Goal: Task Accomplishment & Management: Complete application form

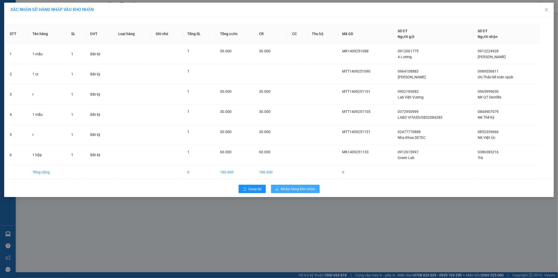
click at [297, 188] on span "Nhập hàng kho nhận" at bounding box center [298, 189] width 35 height 6
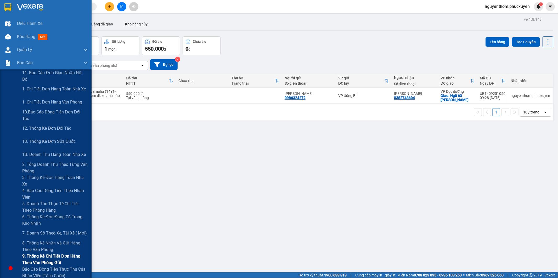
click at [41, 257] on span "9. Thống kê chi tiết đơn hàng theo văn phòng gửi" at bounding box center [54, 258] width 65 height 13
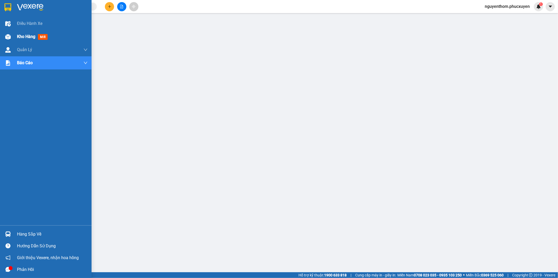
click at [27, 37] on span "Kho hàng" at bounding box center [26, 36] width 18 height 5
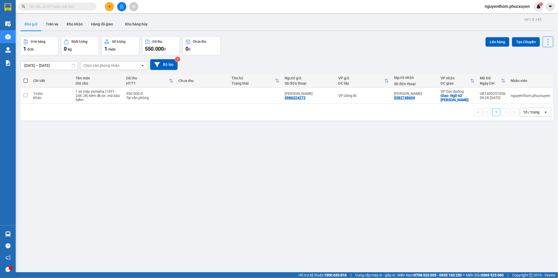
click at [188, 172] on div "ver 1.8.143 Kho gửi Trên xe Kho nhận Hàng đã giao Kho hàng hủy Đơn hàng 1 đơn K…" at bounding box center [286, 155] width 537 height 278
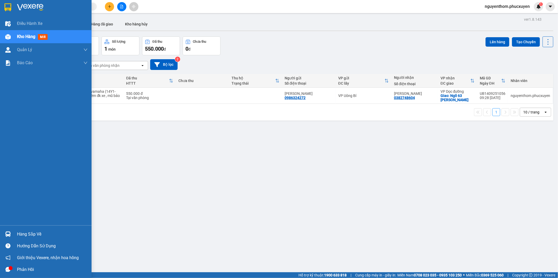
click at [29, 232] on div "Hàng sắp về" at bounding box center [52, 234] width 71 height 8
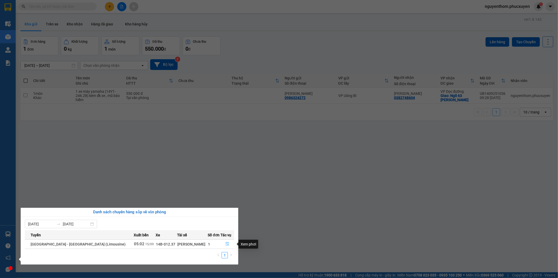
click at [225, 244] on icon "file-done" at bounding box center [227, 244] width 4 height 4
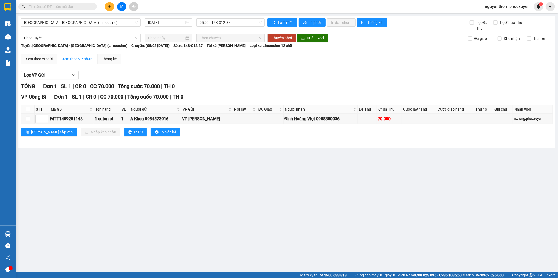
click at [263, 198] on main "Hà Nội - Hạ Long (Limousine) 15/09/2025 05:02 - 14B-012.37 Làm mới In phơi In đ…" at bounding box center [279, 136] width 558 height 272
click at [208, 69] on div "Lọc VP Gửi TỔNG Đơn 1 | SL 1 | CR 0 | CC 70.000 | Tổng cước 70.000 | TH 0 VP U…" at bounding box center [286, 105] width 531 height 74
click at [108, 5] on icon "plus" at bounding box center [110, 7] width 4 height 4
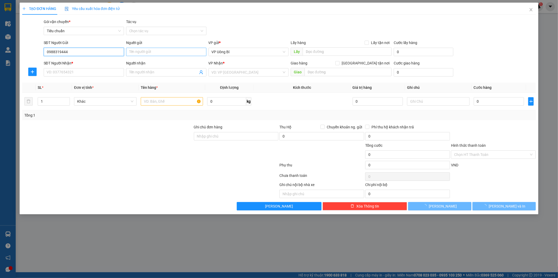
type input "0988319444"
click at [158, 52] on input "Người gửi" at bounding box center [166, 52] width 80 height 8
type input "Chị Lĩnh"
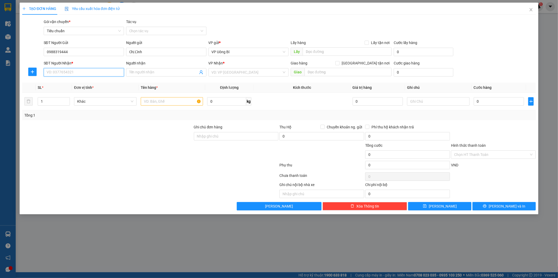
click at [78, 71] on input "SĐT Người Nhận *" at bounding box center [84, 72] width 80 height 8
type input "0792107633"
click at [169, 69] on input "Người nhận" at bounding box center [163, 72] width 69 height 6
type input "Nguyễn mai Phương"
click at [248, 72] on input "search" at bounding box center [247, 72] width 70 height 8
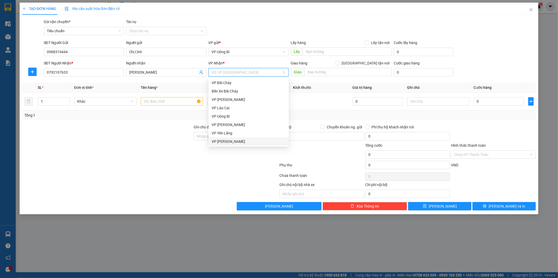
click at [245, 140] on div "VP [PERSON_NAME]" at bounding box center [249, 141] width 74 height 6
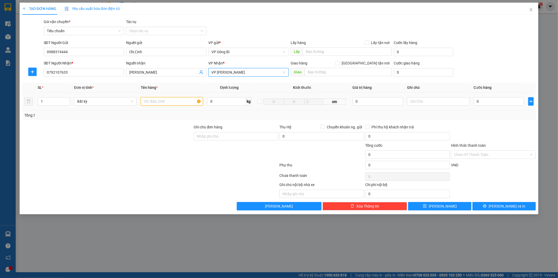
click at [184, 103] on input "text" at bounding box center [172, 101] width 63 height 8
type input "1 catong đồ ăn khô"
click at [509, 101] on input "0" at bounding box center [499, 101] width 50 height 8
type input "60"
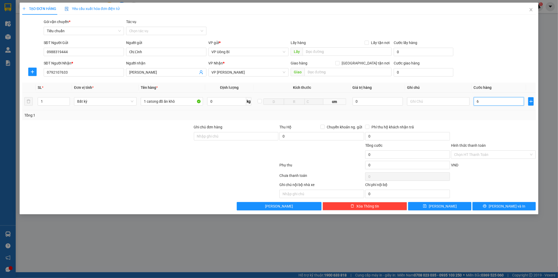
type input "60"
type input "60.000"
click at [468, 156] on input "Hình thức thanh toán" at bounding box center [491, 154] width 75 height 8
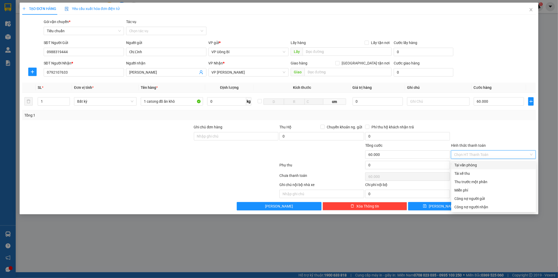
drag, startPoint x: 477, startPoint y: 164, endPoint x: 482, endPoint y: 168, distance: 6.3
click at [478, 165] on div "Tại văn phòng" at bounding box center [493, 165] width 78 height 6
type input "0"
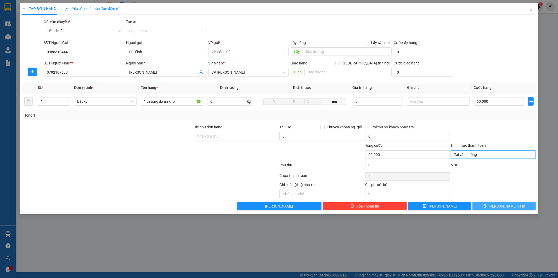
click at [505, 207] on span "[PERSON_NAME] và In" at bounding box center [507, 206] width 37 height 6
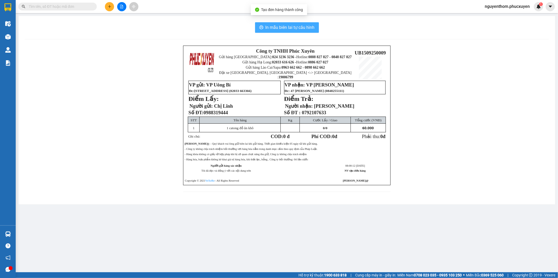
click at [290, 28] on span "In mẫu biên lai tự cấu hình" at bounding box center [290, 27] width 49 height 7
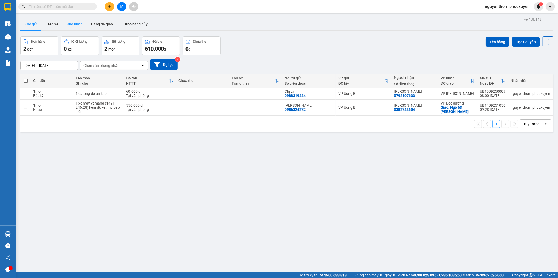
click at [71, 22] on button "Kho nhận" at bounding box center [75, 24] width 24 height 13
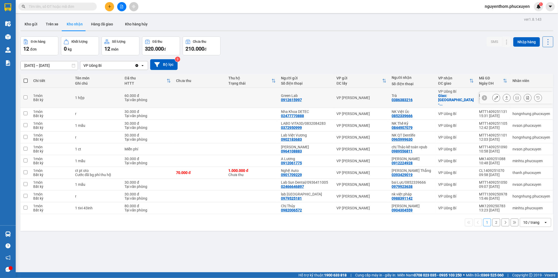
click at [505, 96] on icon at bounding box center [507, 98] width 4 height 4
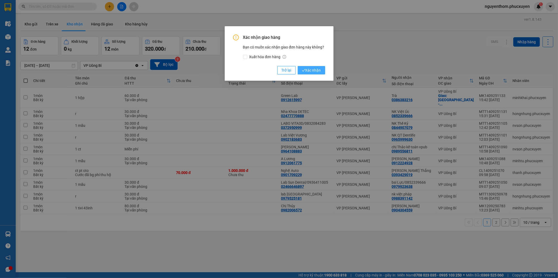
click at [318, 70] on span "Xác nhận" at bounding box center [311, 70] width 19 height 6
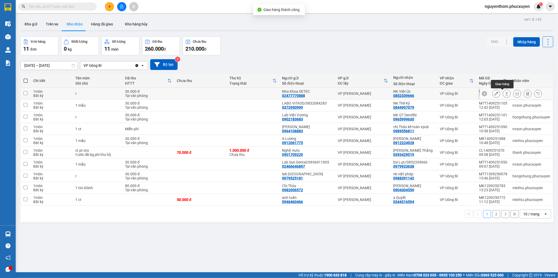
click at [505, 93] on icon at bounding box center [507, 94] width 4 height 4
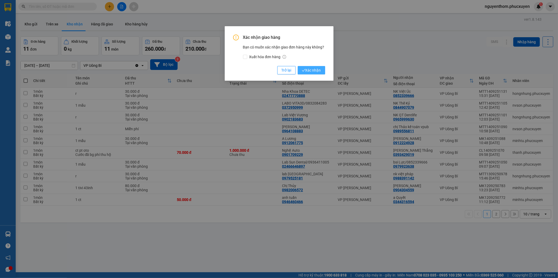
click at [314, 69] on span "Xác nhận" at bounding box center [311, 70] width 19 height 6
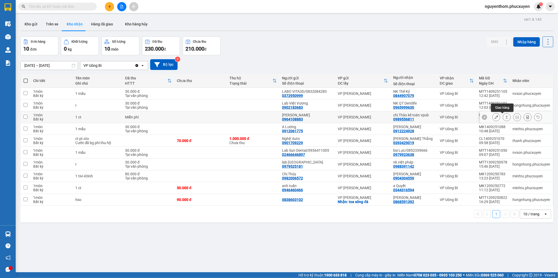
click at [503, 119] on button at bounding box center [506, 116] width 7 height 9
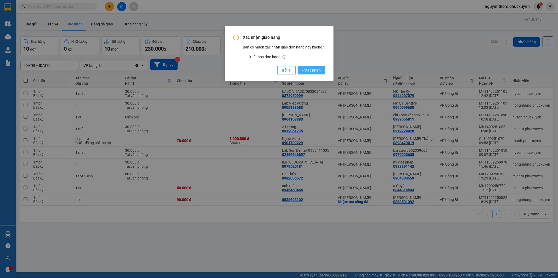
click at [315, 70] on span "Xác nhận" at bounding box center [311, 70] width 19 height 6
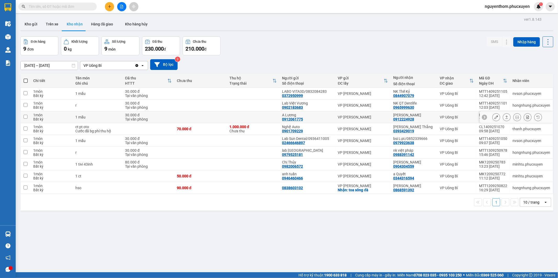
click at [505, 117] on icon at bounding box center [507, 117] width 4 height 4
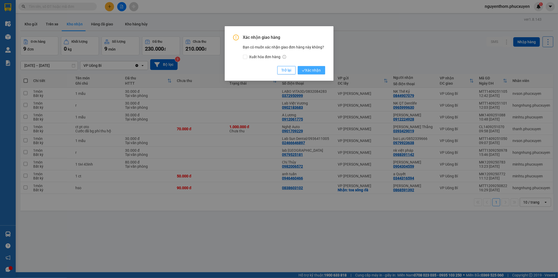
click at [311, 72] on span "Xác nhận" at bounding box center [311, 70] width 19 height 6
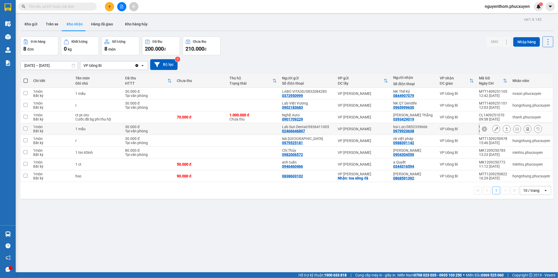
click at [505, 128] on icon at bounding box center [507, 129] width 4 height 4
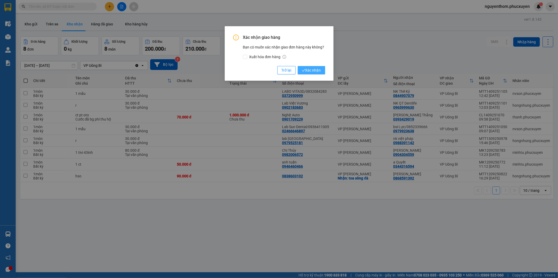
click at [311, 70] on span "Xác nhận" at bounding box center [311, 70] width 19 height 6
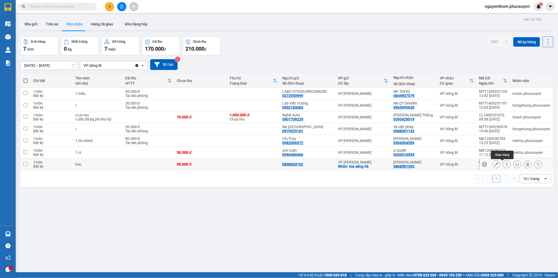
click at [505, 164] on icon at bounding box center [507, 164] width 4 height 4
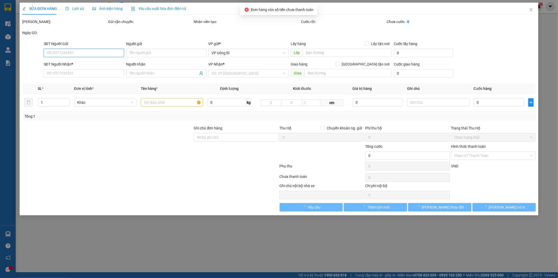
type input "0838603102"
checkbox input "true"
type input "toa sông đà"
type input "0868591392"
type input "Anh Minh"
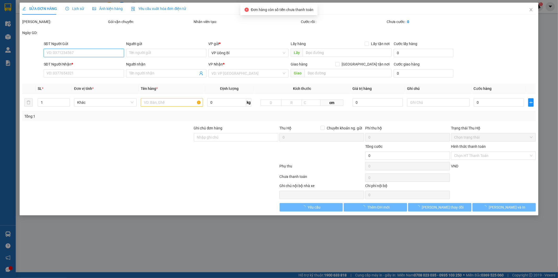
type input "90.000"
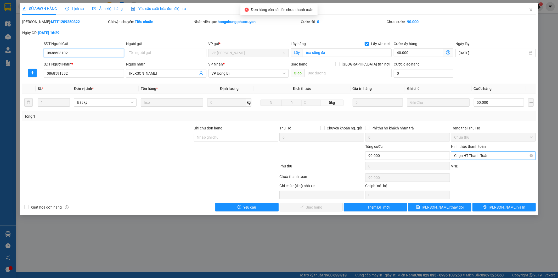
click at [475, 156] on span "Chọn HT Thanh Toán" at bounding box center [493, 155] width 78 height 8
click at [474, 165] on div "Tại văn phòng" at bounding box center [493, 166] width 78 height 6
type input "0"
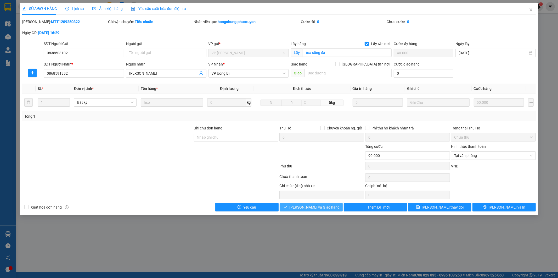
click at [305, 205] on span "Lưu và Giao hàng" at bounding box center [315, 207] width 50 height 6
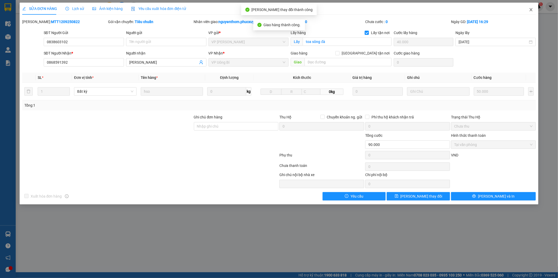
click at [530, 9] on icon "close" at bounding box center [531, 10] width 4 height 4
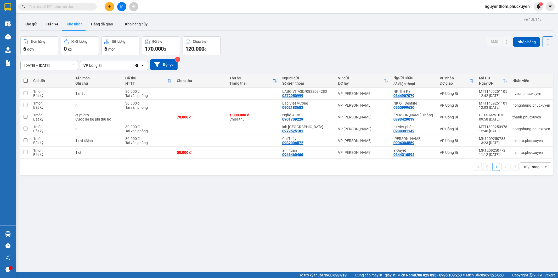
click at [110, 7] on button at bounding box center [109, 6] width 9 height 9
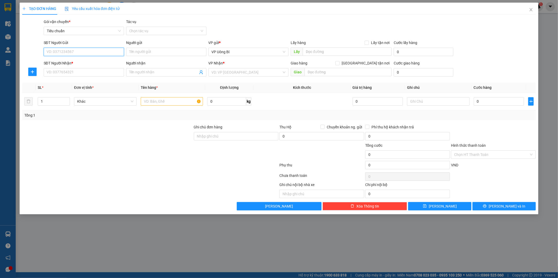
click at [111, 53] on input "SĐT Người Gửi" at bounding box center [84, 52] width 80 height 8
click at [78, 62] on div "0988391142 - nk việt pháp" at bounding box center [84, 62] width 74 height 6
type input "0988391142"
type input "nk việt pháp"
type input "0988391142"
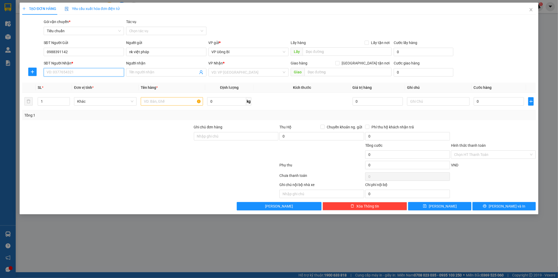
click at [76, 72] on input "SĐT Người Nhận *" at bounding box center [84, 72] width 80 height 8
click at [85, 89] on div "0979525181 - lab Phú Thành" at bounding box center [84, 91] width 74 height 6
type input "0979525181"
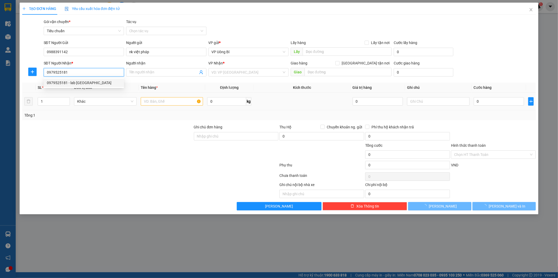
type input "lab Phú Thành"
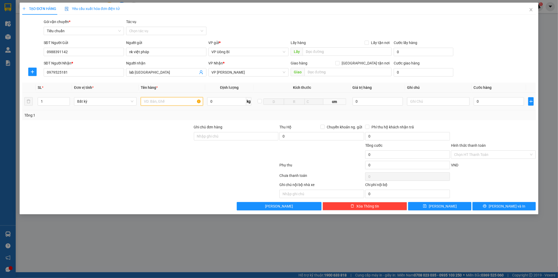
click at [166, 101] on input "text" at bounding box center [172, 101] width 63 height 8
type input "mẫu r"
click at [491, 102] on input "0" at bounding box center [499, 101] width 50 height 8
type input "3"
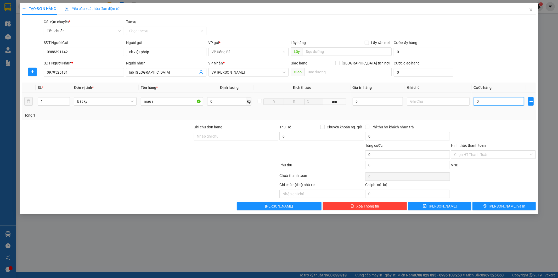
type input "3"
type input "30"
type input "30.000"
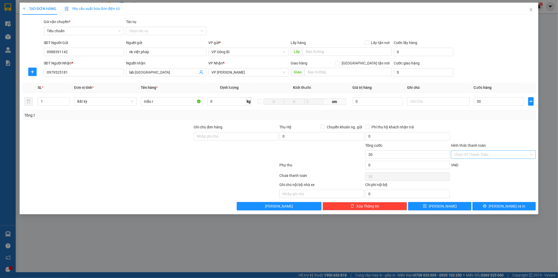
type input "30.000"
click at [467, 156] on input "Hình thức thanh toán" at bounding box center [491, 154] width 75 height 8
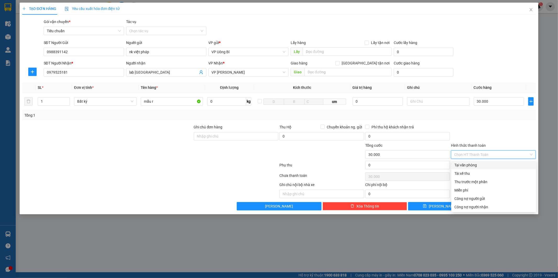
click at [471, 164] on div "Tại văn phòng" at bounding box center [493, 165] width 78 height 6
type input "0"
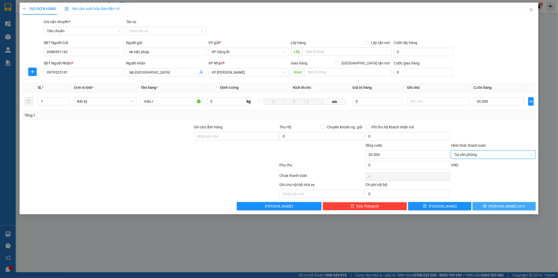
click at [498, 206] on button "[PERSON_NAME] và In" at bounding box center [503, 206] width 63 height 8
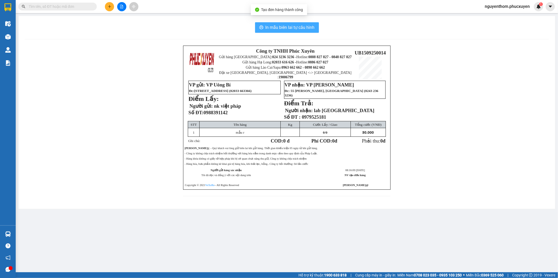
click at [283, 27] on span "In mẫu biên lai tự cấu hình" at bounding box center [290, 27] width 49 height 7
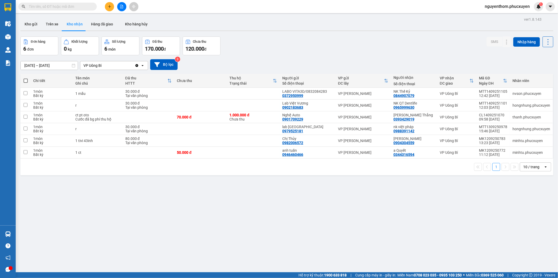
click at [108, 6] on icon "plus" at bounding box center [109, 6] width 3 height 0
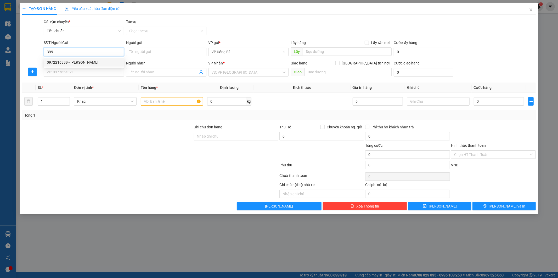
click at [76, 61] on div "0972216399 - Phương Anh" at bounding box center [84, 62] width 74 height 6
type input "0972216399"
type input "Phương Anh"
type input "0972216399"
click at [81, 71] on input "SĐT Người Nhận *" at bounding box center [84, 72] width 80 height 8
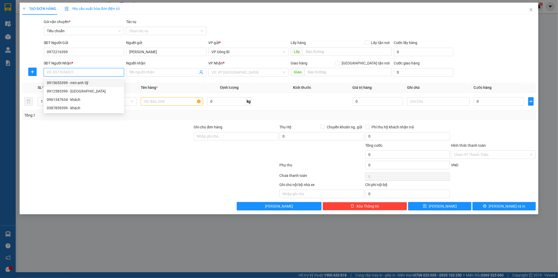
click at [96, 71] on input "SĐT Người Nhận *" at bounding box center [84, 72] width 80 height 8
click at [78, 83] on div "0961347634 - khách" at bounding box center [84, 83] width 74 height 6
type input "0961347634"
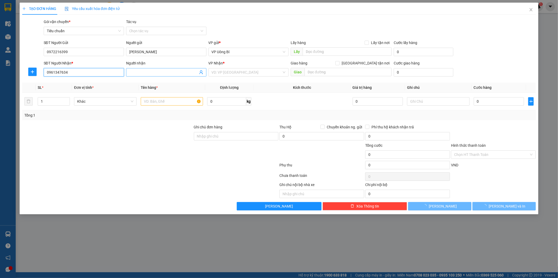
type input "khách"
checkbox input "true"
type input "214 hào nam"
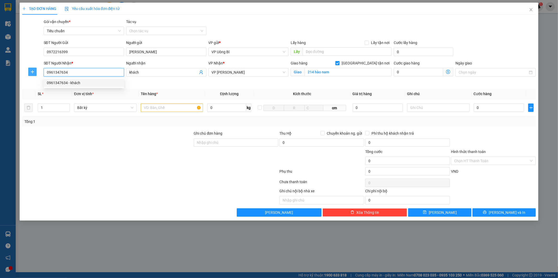
drag, startPoint x: 85, startPoint y: 71, endPoint x: 33, endPoint y: 70, distance: 52.1
click at [33, 70] on div "SĐT Người Nhận * 0961347634 Người nhận khách VP Nhận * VP Minh Khai Giao hàng G…" at bounding box center [279, 72] width 515 height 25
click at [69, 73] on input "0961347634" at bounding box center [84, 72] width 80 height 8
type input "0961347634"
click at [144, 72] on input "khách" at bounding box center [163, 72] width 69 height 6
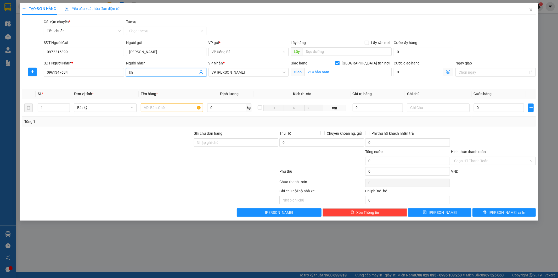
type input "k"
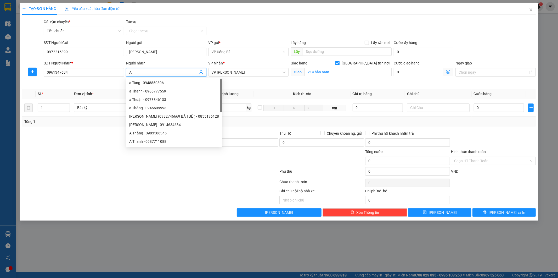
type input "A"
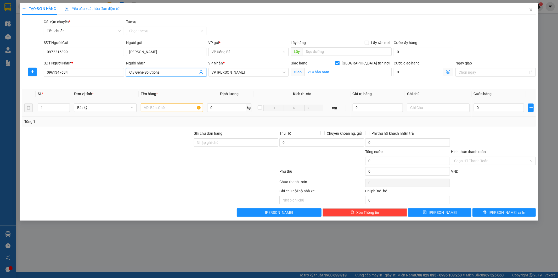
type input "Cty Gene Solutions"
click at [180, 107] on input "text" at bounding box center [172, 107] width 63 height 8
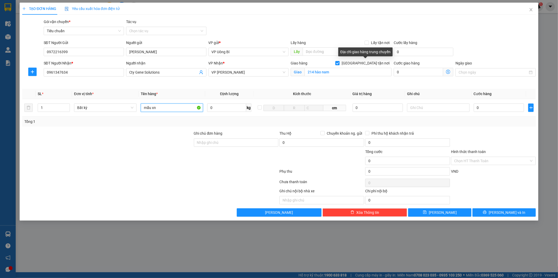
type input "mẫu xn"
click at [339, 63] on input "[GEOGRAPHIC_DATA] tận nơi" at bounding box center [337, 63] width 4 height 4
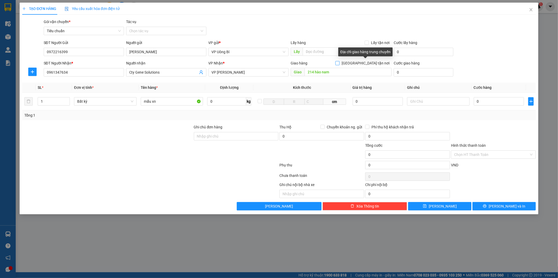
click at [339, 63] on input "[GEOGRAPHIC_DATA] tận nơi" at bounding box center [337, 63] width 4 height 4
checkbox input "true"
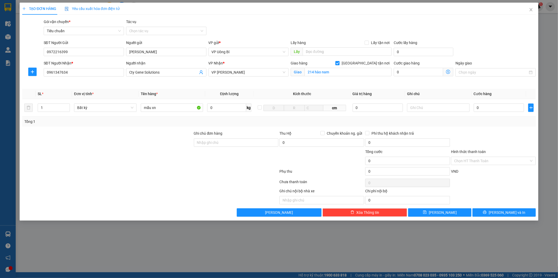
click at [383, 82] on div "Giao hàng Giao tận nơi Giao 214 hào nam" at bounding box center [341, 72] width 103 height 25
click at [261, 71] on span "VP [PERSON_NAME]" at bounding box center [249, 72] width 74 height 8
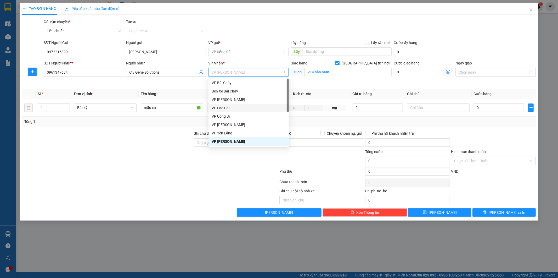
scroll to position [84, 0]
click at [249, 132] on div "VP [PERSON_NAME]" at bounding box center [249, 133] width 74 height 6
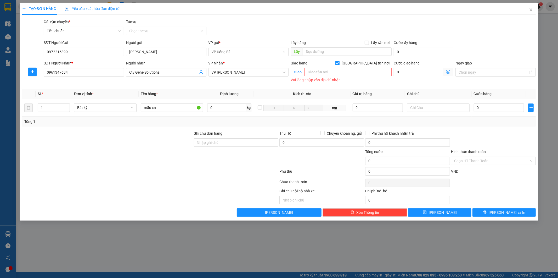
click at [264, 85] on div "Transit Pickup Surcharge Ids Transit Deliver Surcharge Ids Transit Deliver Surc…" at bounding box center [279, 118] width 514 height 198
click at [339, 62] on input "[GEOGRAPHIC_DATA] tận nơi" at bounding box center [337, 63] width 4 height 4
checkbox input "false"
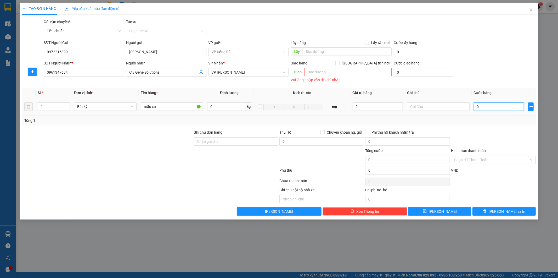
click at [493, 107] on input "0" at bounding box center [499, 106] width 50 height 8
type input "5"
type input "50"
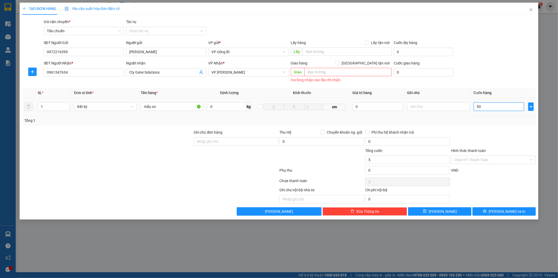
type input "50"
type input "50.000"
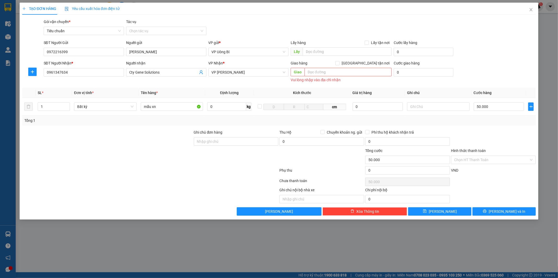
click at [469, 132] on div at bounding box center [493, 138] width 86 height 18
click at [430, 105] on input "text" at bounding box center [438, 106] width 63 height 8
type input "m"
type input "chưa phiếu"
click at [441, 212] on span "[PERSON_NAME]" at bounding box center [443, 211] width 28 height 6
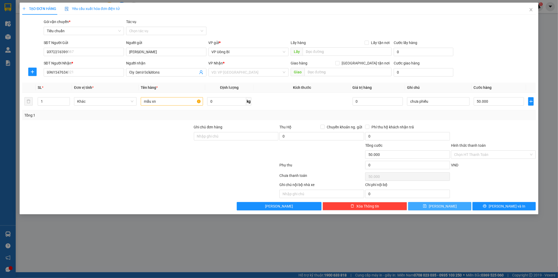
type input "0"
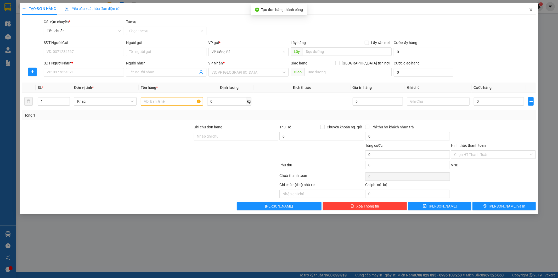
click at [530, 9] on icon "close" at bounding box center [531, 10] width 4 height 4
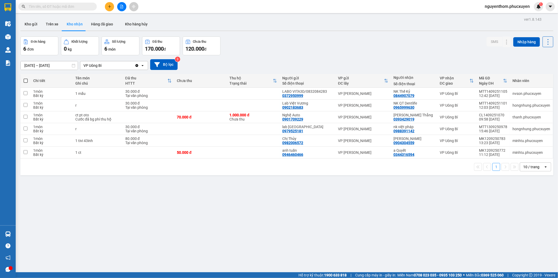
click at [340, 49] on div "Đơn hàng 6 đơn Khối lượng 0 kg Số lượng 6 món Đã thu 170.000 đ Chưa thu 120.000…" at bounding box center [286, 45] width 533 height 19
drag, startPoint x: 33, startPoint y: 25, endPoint x: 53, endPoint y: 57, distance: 37.2
click at [33, 25] on button "Kho gửi" at bounding box center [30, 24] width 21 height 13
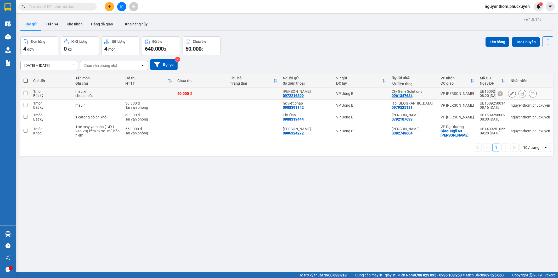
click at [235, 94] on td at bounding box center [253, 94] width 53 height 12
checkbox input "true"
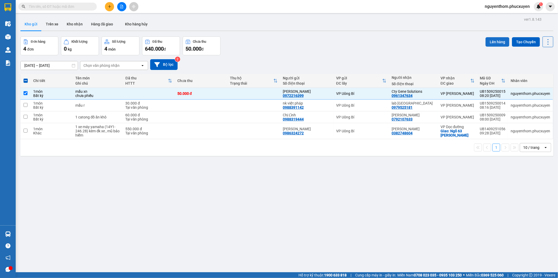
click at [495, 41] on button "Lên hàng" at bounding box center [498, 41] width 24 height 9
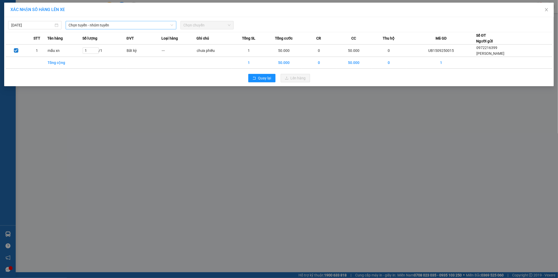
click at [151, 22] on span "Chọn tuyến - nhóm tuyến" at bounding box center [121, 25] width 104 height 8
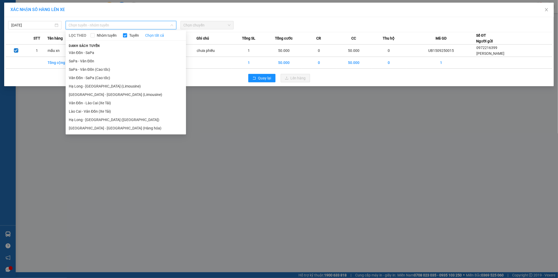
drag, startPoint x: 114, startPoint y: 87, endPoint x: 116, endPoint y: 85, distance: 2.9
click at [114, 87] on li "Hạ Long - Hà Nội (Limousine)" at bounding box center [126, 86] width 120 height 8
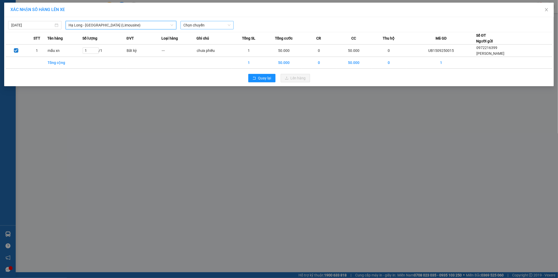
click at [223, 25] on span "Chọn chuyến" at bounding box center [207, 25] width 47 height 8
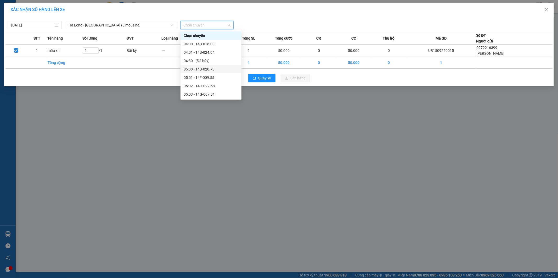
click at [216, 69] on div "05:00 - 14B-020.73" at bounding box center [211, 69] width 55 height 6
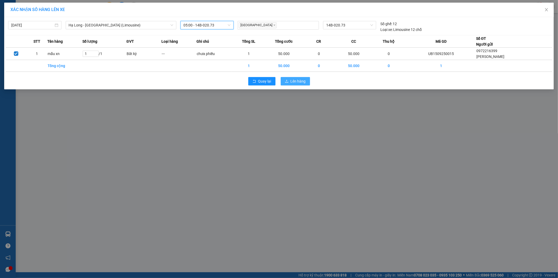
click at [299, 80] on span "Lên hàng" at bounding box center [298, 81] width 15 height 6
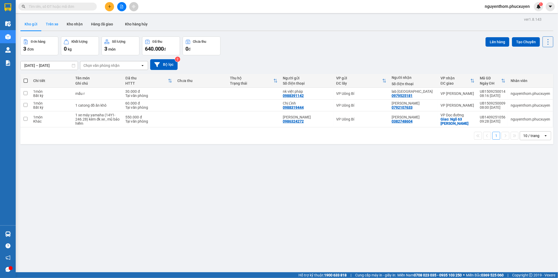
click at [50, 25] on button "Trên xe" at bounding box center [52, 24] width 21 height 13
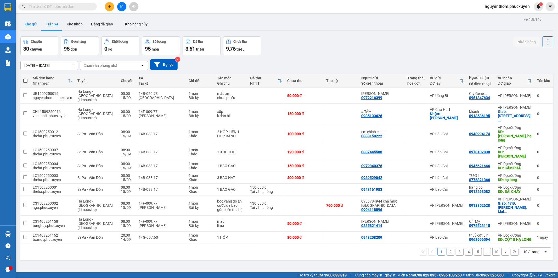
click at [31, 22] on button "Kho gửi" at bounding box center [30, 24] width 21 height 13
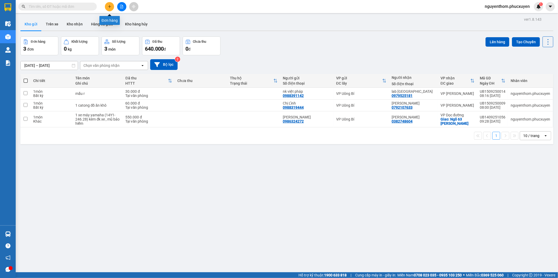
click at [108, 6] on icon "plus" at bounding box center [110, 7] width 4 height 4
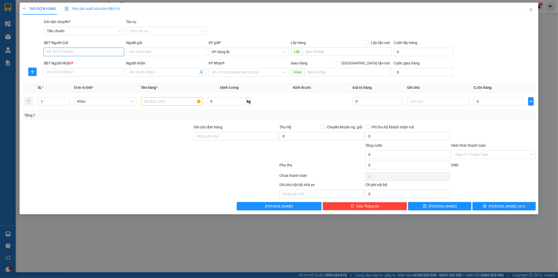
click at [95, 52] on input "SĐT Người Gửi" at bounding box center [84, 52] width 80 height 8
click at [73, 60] on div "0385980174 - NHA KHOA HỮU NHIỆM" at bounding box center [84, 62] width 74 height 6
type input "0385980174"
type input "NHA KHOA HỮU NHIỆM"
type input "0385980174"
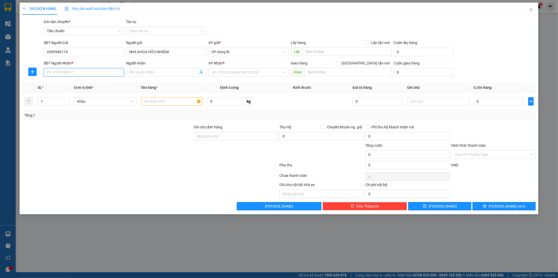
click at [77, 70] on input "SĐT Người Nhận *" at bounding box center [84, 72] width 80 height 8
click at [82, 81] on div "02437761268 - Lad Vũ Gia/0968166300" at bounding box center [85, 83] width 76 height 6
type input "02437761268"
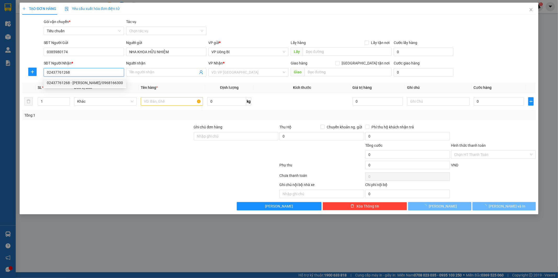
type input "[PERSON_NAME]/0968166300"
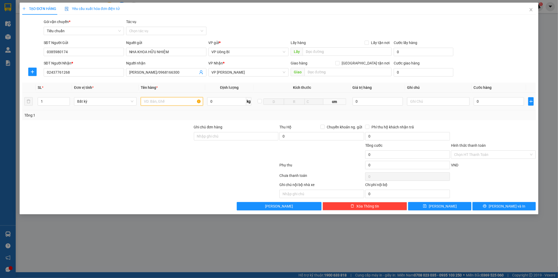
click at [178, 101] on input "text" at bounding box center [172, 101] width 63 height 8
type input "mẫu"
click at [501, 95] on td "0" at bounding box center [499, 102] width 54 height 18
click at [503, 103] on input "0" at bounding box center [499, 101] width 50 height 8
type input "3"
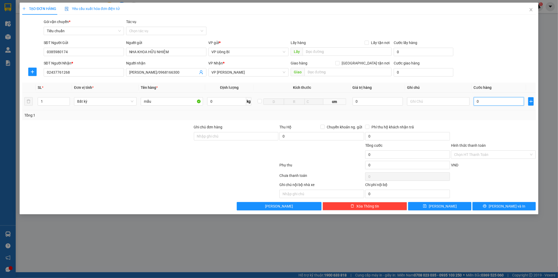
type input "3"
type input "30"
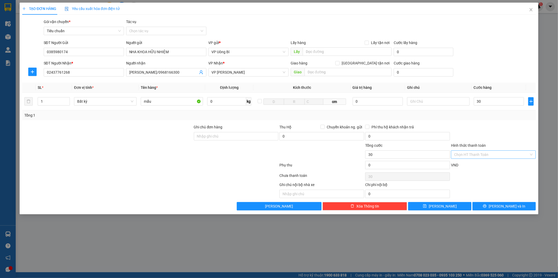
type input "30.000"
click at [489, 154] on input "Hình thức thanh toán" at bounding box center [491, 154] width 75 height 8
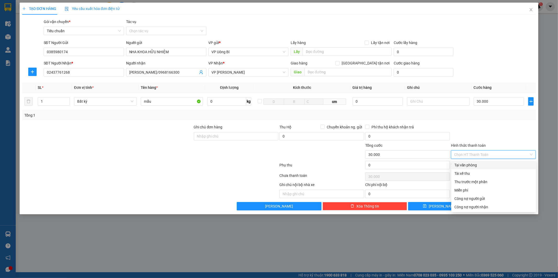
click at [482, 165] on div "Tại văn phòng" at bounding box center [493, 165] width 78 height 6
type input "0"
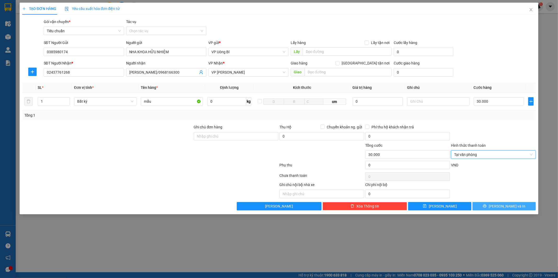
click at [486, 205] on button "[PERSON_NAME] và In" at bounding box center [503, 206] width 63 height 8
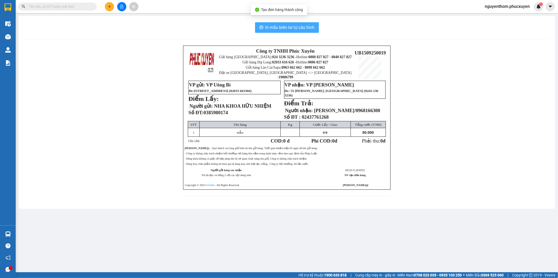
click at [290, 26] on span "In mẫu biên lai tự cấu hình" at bounding box center [290, 27] width 49 height 7
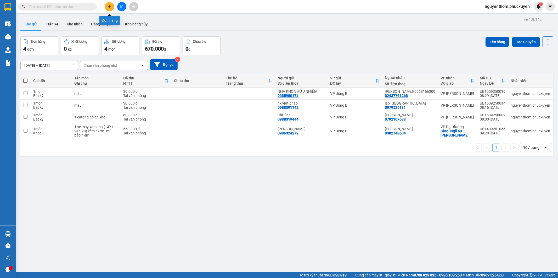
click at [109, 5] on icon "plus" at bounding box center [110, 7] width 4 height 4
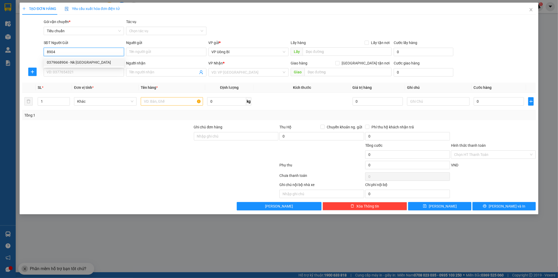
click at [88, 61] on div "0379668904 - Nk Hoàn Mỹ" at bounding box center [84, 62] width 74 height 6
type input "0379668904"
type input "Nk Hoàn Mỹ"
type input "0379668904"
click at [86, 71] on input "SĐT Người Nhận *" at bounding box center [84, 72] width 80 height 8
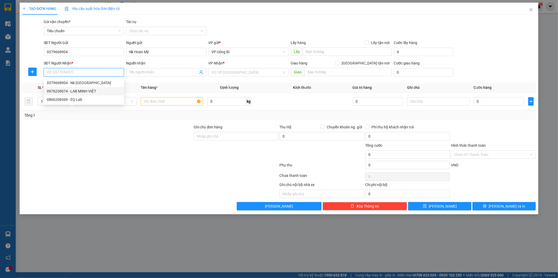
click at [85, 89] on div "0976230074 - LAB MINH VIỆT" at bounding box center [84, 91] width 74 height 6
type input "0976230074"
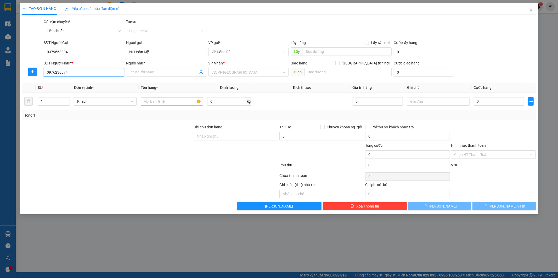
type input "LAB MINH VIỆT"
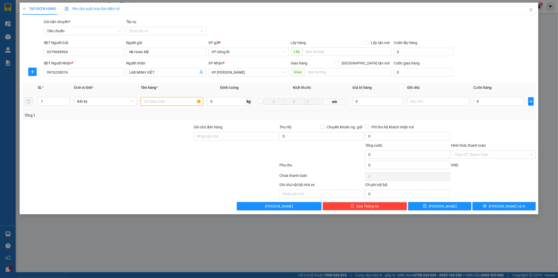
click at [190, 102] on input "text" at bounding box center [172, 101] width 63 height 8
type input "mẫu"
click at [502, 101] on input "0" at bounding box center [499, 101] width 50 height 8
type input "3"
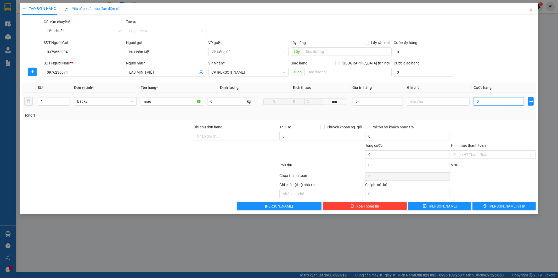
type input "3"
type input "30"
type input "30.000"
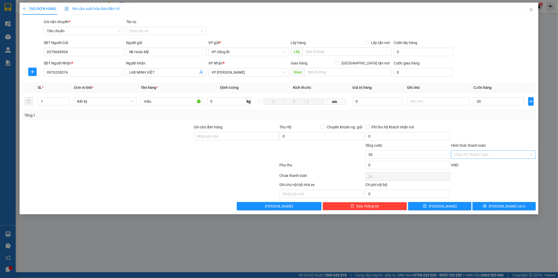
type input "30.000"
click at [472, 154] on input "Hình thức thanh toán" at bounding box center [491, 154] width 75 height 8
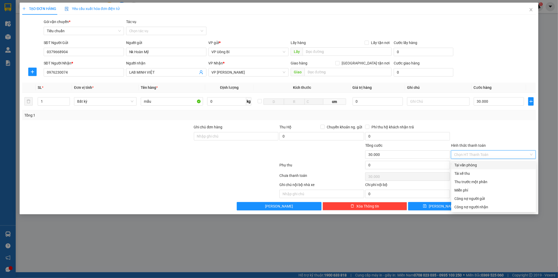
click at [468, 165] on div "Tại văn phòng" at bounding box center [493, 165] width 78 height 6
type input "0"
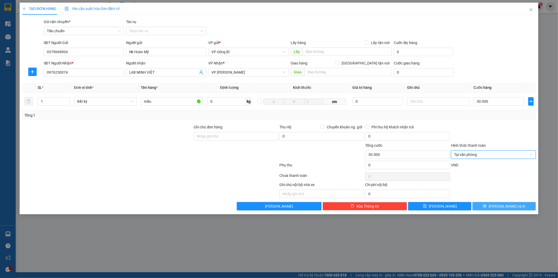
click at [487, 205] on icon "printer" at bounding box center [485, 206] width 4 height 4
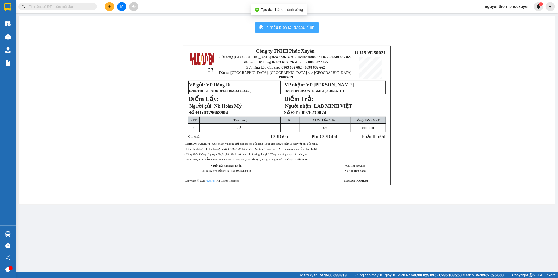
click at [296, 28] on span "In mẫu biên lai tự cấu hình" at bounding box center [290, 27] width 49 height 7
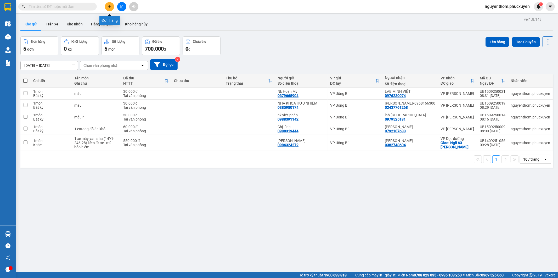
click at [108, 5] on icon "plus" at bounding box center [110, 7] width 4 height 4
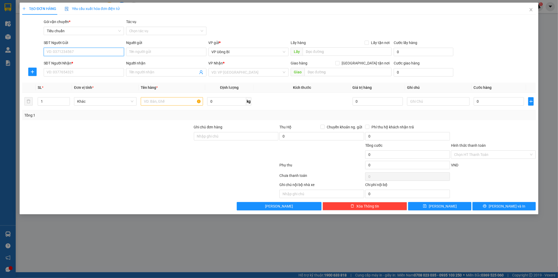
click at [111, 51] on input "SĐT Người Gửi" at bounding box center [84, 52] width 80 height 8
click at [84, 62] on div "0988391142 - nk việt pháp" at bounding box center [84, 62] width 74 height 6
type input "0988391142"
type input "nk việt pháp"
type input "0988391142"
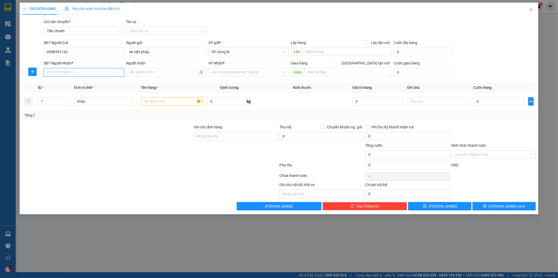
click at [100, 72] on input "SĐT Người Nhận *" at bounding box center [84, 72] width 80 height 8
click at [89, 98] on div "0976230074 - LAB MINH VIỆT" at bounding box center [84, 100] width 74 height 6
type input "0976230074"
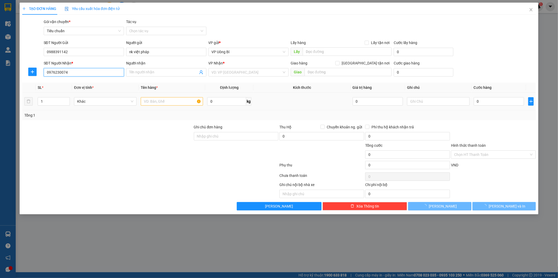
type input "LAB MINH VIỆT"
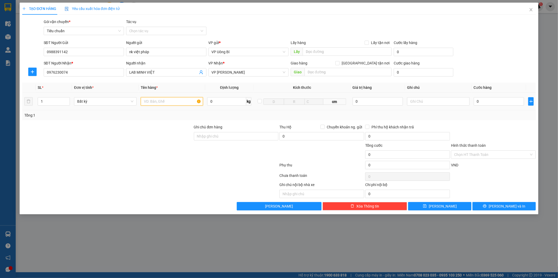
click at [178, 102] on input "text" at bounding box center [172, 101] width 63 height 8
type input "mẫu r"
click at [511, 100] on input "0" at bounding box center [499, 101] width 50 height 8
type input "3"
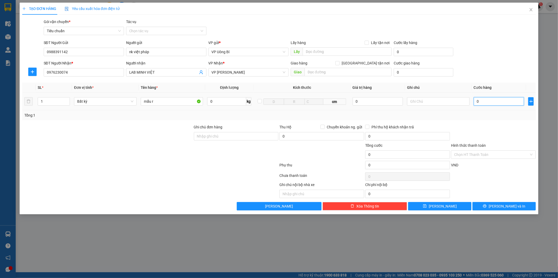
type input "3"
type input "30"
type input "30.000"
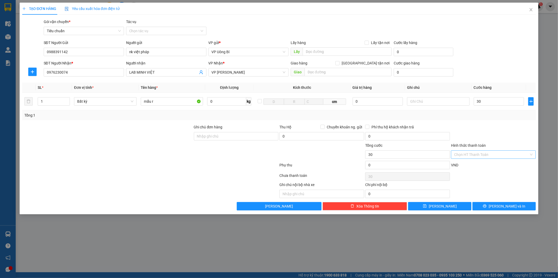
type input "30.000"
click at [506, 152] on input "Hình thức thanh toán" at bounding box center [491, 154] width 75 height 8
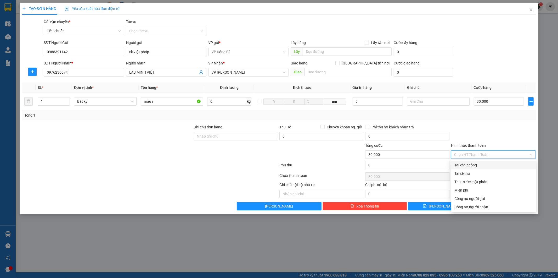
click at [483, 165] on div "Tại văn phòng" at bounding box center [493, 165] width 78 height 6
type input "0"
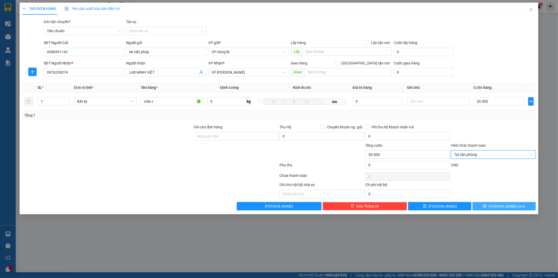
drag, startPoint x: 498, startPoint y: 208, endPoint x: 496, endPoint y: 205, distance: 3.3
click at [497, 208] on button "[PERSON_NAME] và In" at bounding box center [503, 206] width 63 height 8
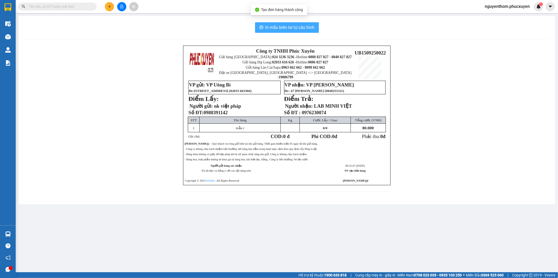
click at [291, 32] on button "In mẫu biên lai tự cấu hình" at bounding box center [287, 27] width 64 height 10
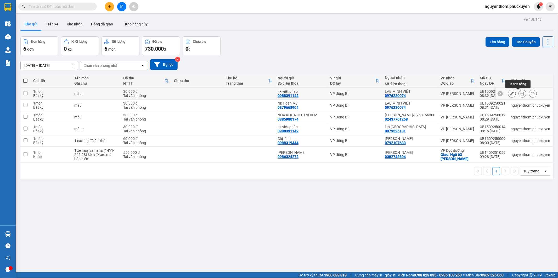
click at [521, 93] on icon at bounding box center [523, 94] width 4 height 4
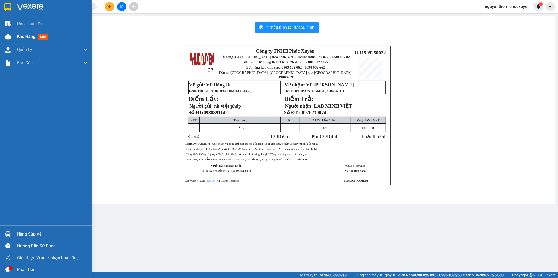
click at [22, 37] on span "Kho hàng" at bounding box center [26, 36] width 18 height 5
click at [25, 36] on span "Kho hàng" at bounding box center [26, 36] width 18 height 5
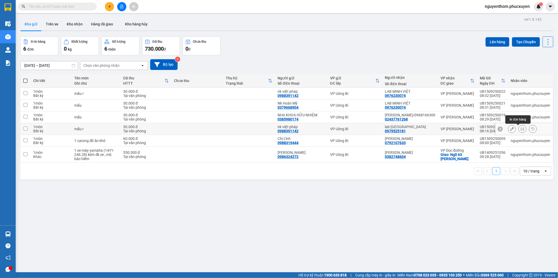
click at [521, 129] on icon at bounding box center [523, 129] width 4 height 4
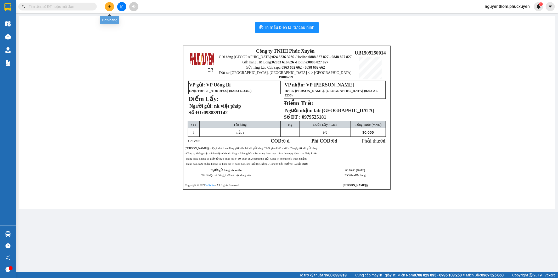
click at [109, 6] on icon "plus" at bounding box center [109, 6] width 0 height 3
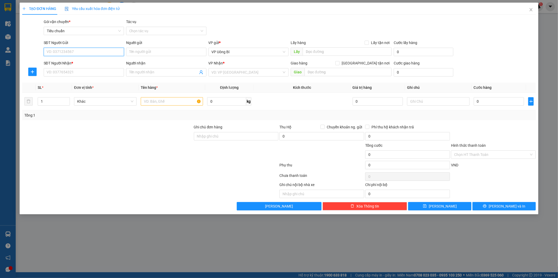
click at [93, 51] on input "SĐT Người Gửi" at bounding box center [84, 52] width 80 height 8
click at [77, 63] on div "0989581923 - Bác sĩ Thanh" at bounding box center [84, 62] width 74 height 6
type input "0989581923"
type input "Bác sĩ [PERSON_NAME]"
type input "0989581923"
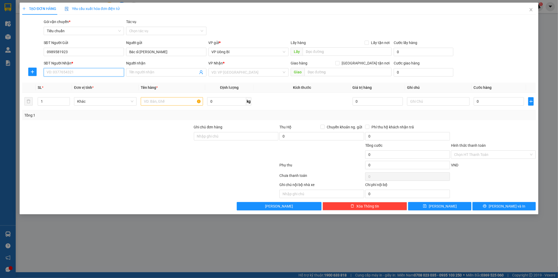
click at [83, 74] on input "SĐT Người Nhận *" at bounding box center [84, 72] width 80 height 8
click at [90, 100] on div "0967419894 - LABO KATRI/0983536072" at bounding box center [84, 100] width 74 height 6
type input "0967419894"
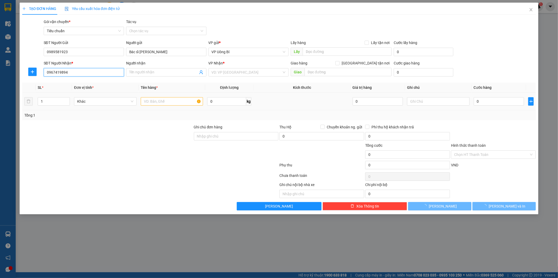
type input "LABO KATRI/0983536072"
click at [178, 101] on input "text" at bounding box center [172, 101] width 63 height 8
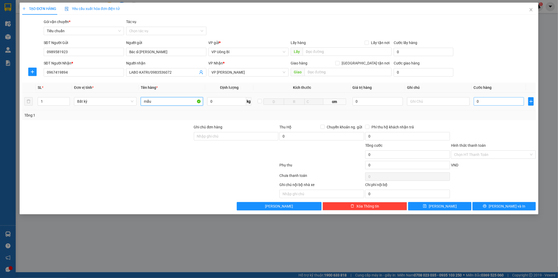
type input "mẫu"
click at [511, 102] on input "0" at bounding box center [499, 101] width 50 height 8
type input "3"
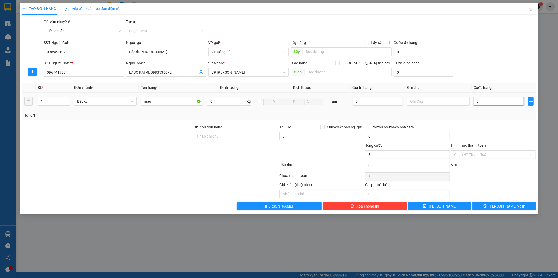
type input "30"
type input "30.000"
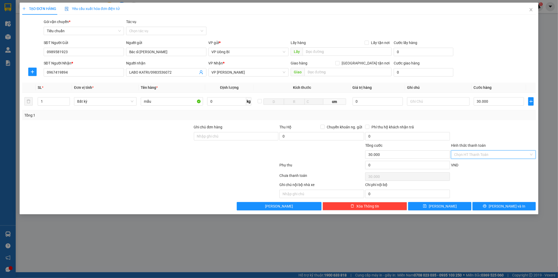
click at [479, 155] on input "Hình thức thanh toán" at bounding box center [491, 154] width 75 height 8
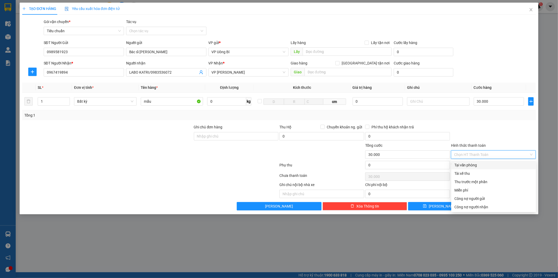
click at [475, 163] on div "Tại văn phòng" at bounding box center [493, 165] width 78 height 6
type input "0"
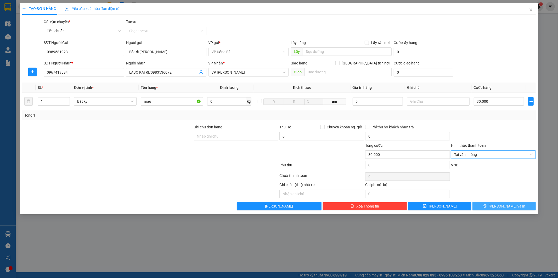
click at [492, 209] on button "[PERSON_NAME] và In" at bounding box center [503, 206] width 63 height 8
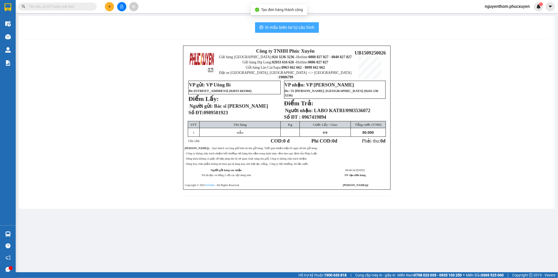
click at [291, 26] on span "In mẫu biên lai tự cấu hình" at bounding box center [290, 27] width 49 height 7
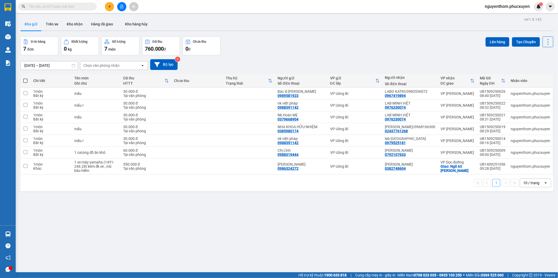
click at [238, 52] on div "Đơn hàng 7 đơn Khối lượng 0 kg Số lượng 7 món Đã thu 760.000 đ Chưa thu 0 đ Lên…" at bounding box center [286, 45] width 533 height 19
click at [71, 24] on button "Kho nhận" at bounding box center [75, 24] width 24 height 13
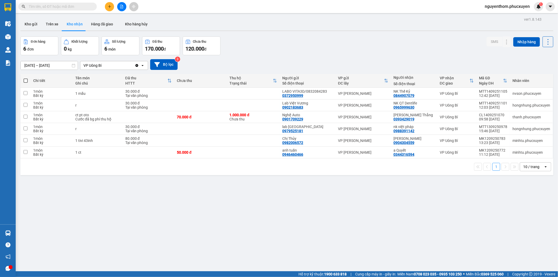
click at [105, 5] on button at bounding box center [109, 6] width 9 height 9
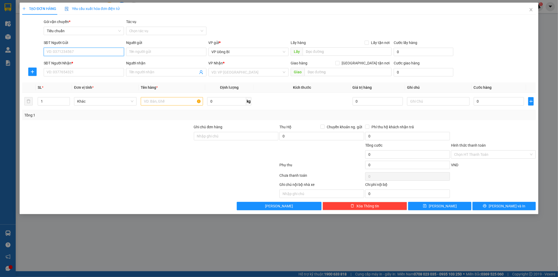
click at [100, 53] on input "SĐT Người Gửi" at bounding box center [84, 52] width 80 height 8
click at [82, 61] on div "0987885419 - NK ÚC Châu 3" at bounding box center [84, 62] width 74 height 6
type input "0987885419"
type input "NK ÚC Châu 3"
type input "0987885419"
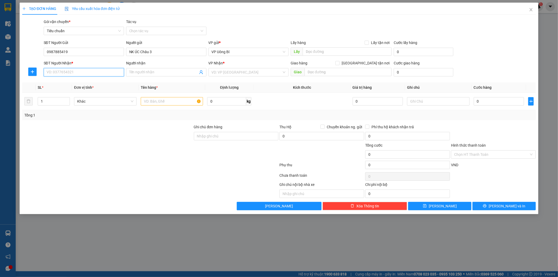
click at [85, 72] on input "SĐT Người Nhận *" at bounding box center [84, 72] width 80 height 8
click at [89, 90] on div "0978366383 - Lab Hải Dental-0825600222" at bounding box center [84, 91] width 74 height 6
type input "0978366383"
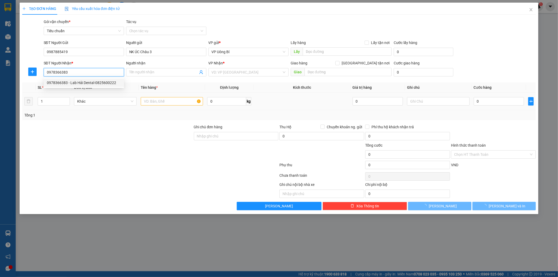
type input "Lab Hải Dental-0825600222"
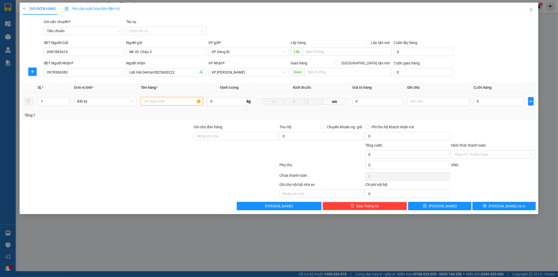
click at [181, 100] on input "text" at bounding box center [172, 101] width 63 height 8
type input "mẫu"
click at [511, 99] on input "0" at bounding box center [499, 101] width 50 height 8
type input "3"
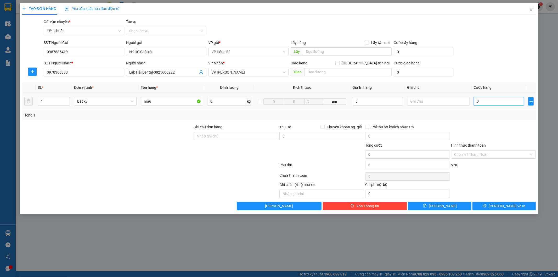
type input "3"
type input "30"
type input "30.000"
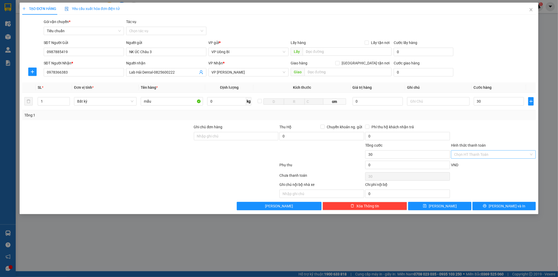
type input "30.000"
click at [495, 156] on input "Hình thức thanh toán" at bounding box center [491, 154] width 75 height 8
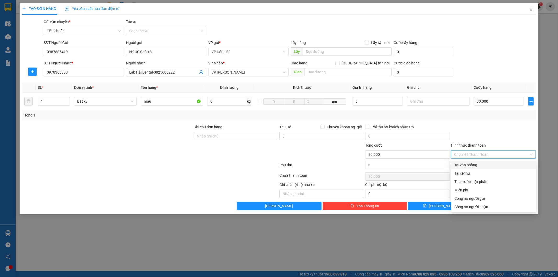
click at [493, 165] on div "Tại văn phòng" at bounding box center [493, 165] width 78 height 6
type input "0"
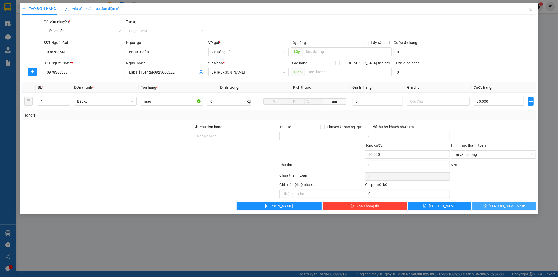
click at [504, 205] on span "[PERSON_NAME] và In" at bounding box center [507, 206] width 37 height 6
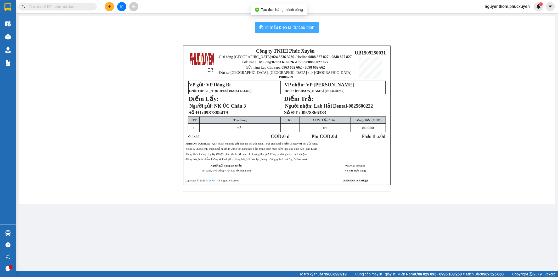
click at [284, 26] on span "In mẫu biên lai tự cấu hình" at bounding box center [290, 27] width 49 height 7
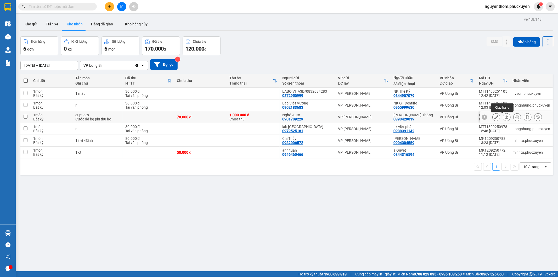
click at [505, 117] on icon at bounding box center [507, 117] width 4 height 4
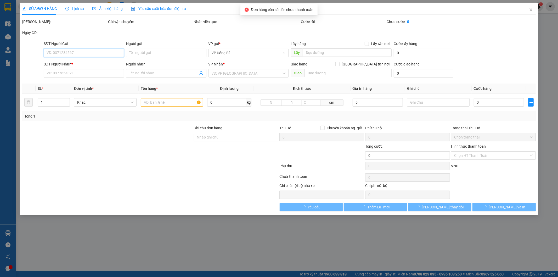
type input "0901709229"
type input "Nghệ Auto"
type input "0393429019"
type input "Nguyễn Quyết Thắng"
type input "70.000"
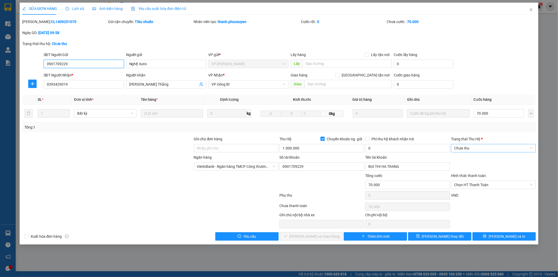
click at [480, 147] on span "Chưa thu" at bounding box center [493, 148] width 78 height 8
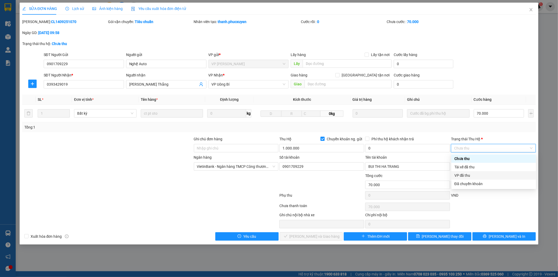
click at [471, 174] on div "VP đã thu" at bounding box center [493, 175] width 78 height 6
click at [480, 185] on span "Chọn HT Thanh Toán" at bounding box center [493, 185] width 78 height 8
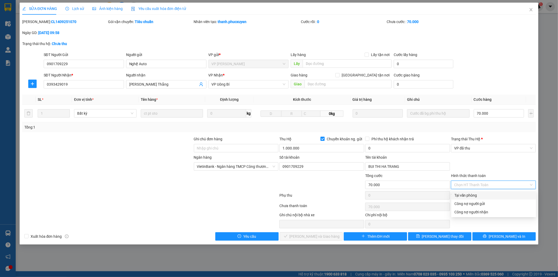
click at [476, 194] on div "Tại văn phòng" at bounding box center [493, 195] width 78 height 6
type input "0"
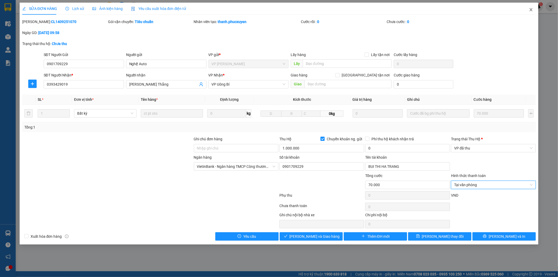
click at [531, 9] on icon "close" at bounding box center [531, 10] width 4 height 4
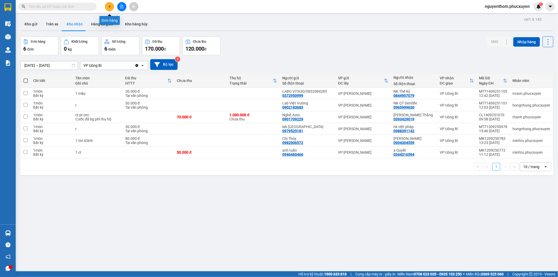
click at [109, 6] on icon "plus" at bounding box center [110, 7] width 4 height 4
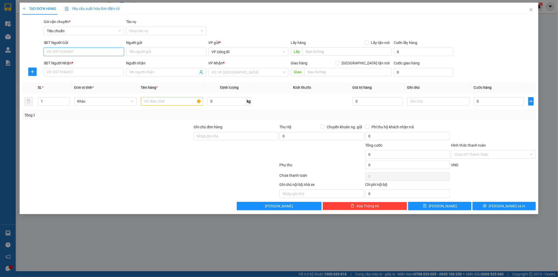
click at [113, 50] on input "SĐT Người Gửi" at bounding box center [84, 52] width 80 height 8
click at [154, 49] on input "Người gửi" at bounding box center [166, 52] width 80 height 8
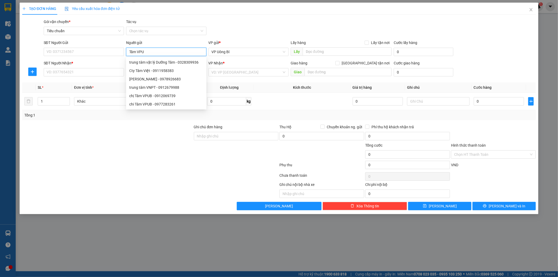
type input "Tâm VPUB"
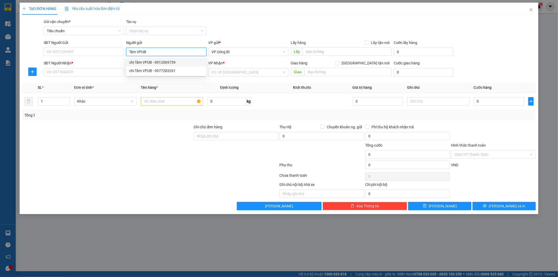
click at [150, 63] on div "chị Tâm VPUB - 0912069739" at bounding box center [166, 62] width 74 height 6
type input "0912069739"
type input "chị Tâm VPUB"
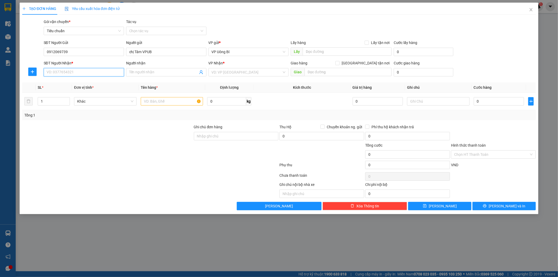
click at [108, 72] on input "SĐT Người Nhận *" at bounding box center [84, 72] width 80 height 8
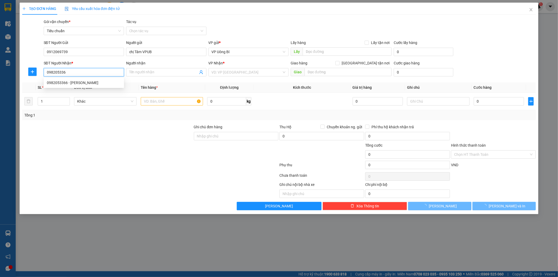
type input "0982053366"
click at [91, 82] on div "0982053366 - Lê Quang Phong" at bounding box center [84, 83] width 74 height 6
type input "[PERSON_NAME]"
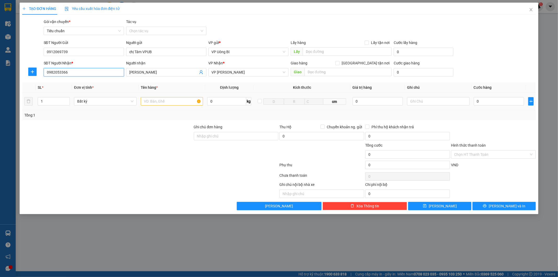
type input "0982053366"
click at [166, 102] on input "text" at bounding box center [172, 101] width 63 height 8
type input "1 phòng bì"
click at [483, 156] on input "Hình thức thanh toán" at bounding box center [491, 154] width 75 height 8
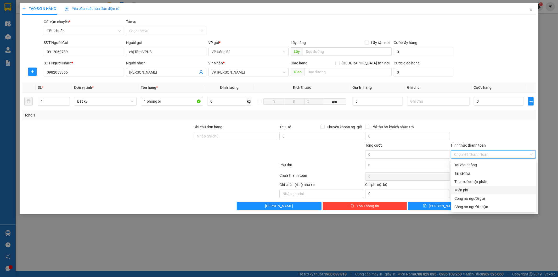
click at [473, 190] on div "Miễn phí" at bounding box center [493, 190] width 78 height 6
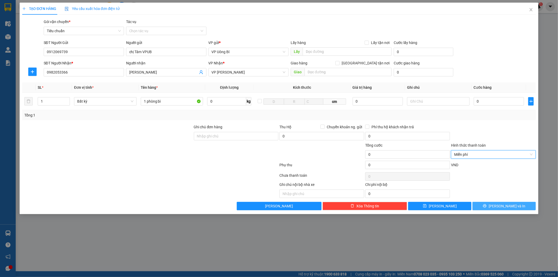
click at [491, 207] on button "[PERSON_NAME] và In" at bounding box center [503, 206] width 63 height 8
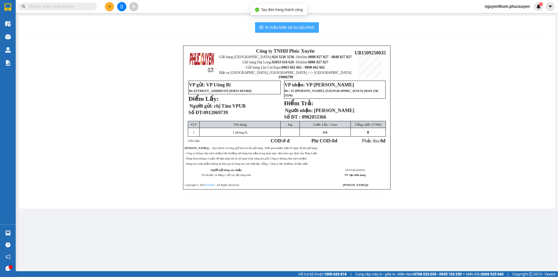
click at [286, 25] on span "In mẫu biên lai tự cấu hình" at bounding box center [290, 27] width 49 height 7
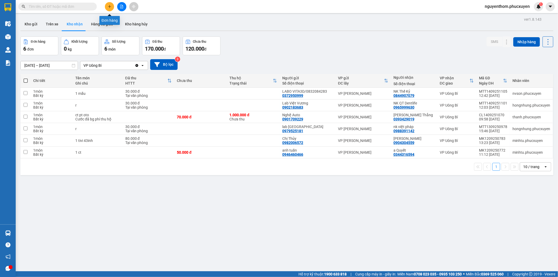
click at [109, 5] on icon "plus" at bounding box center [110, 7] width 4 height 4
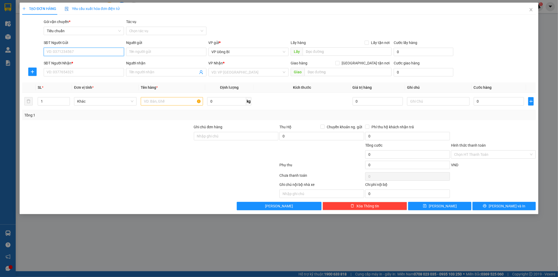
click at [108, 51] on input "SĐT Người Gửi" at bounding box center [84, 52] width 80 height 8
type input "8"
type input "9"
click at [80, 64] on div "0988489989 - C Hạnh" at bounding box center [84, 62] width 74 height 6
type input "0988489989"
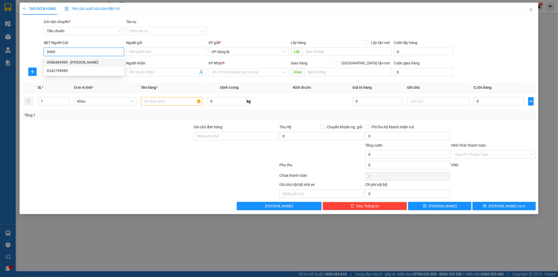
type input "C Hạnh"
type input "0988489989"
click at [82, 72] on input "SĐT Người Nhận *" at bounding box center [84, 72] width 80 height 8
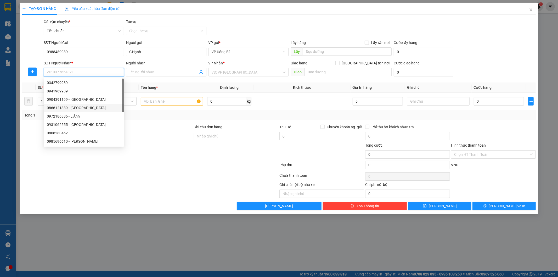
click at [87, 108] on div "0866121389 - Anh Bình" at bounding box center [84, 108] width 74 height 6
type input "0866121389"
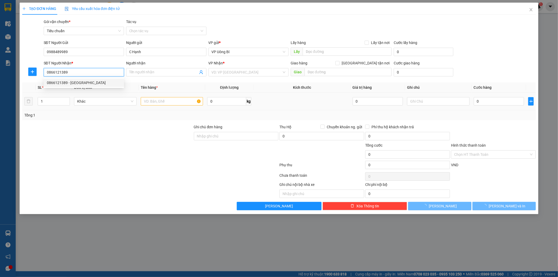
type input "[PERSON_NAME]"
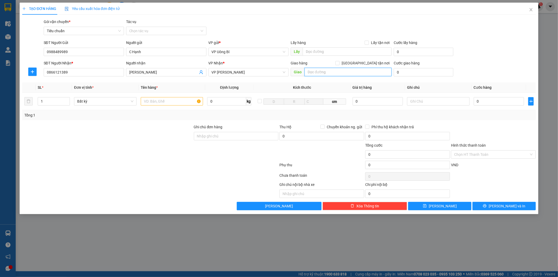
click at [360, 71] on input "text" at bounding box center [347, 72] width 87 height 8
type input "h"
type input "Hàng Bạc, HN"
click at [339, 64] on input "[GEOGRAPHIC_DATA] tận nơi" at bounding box center [337, 63] width 4 height 4
checkbox input "true"
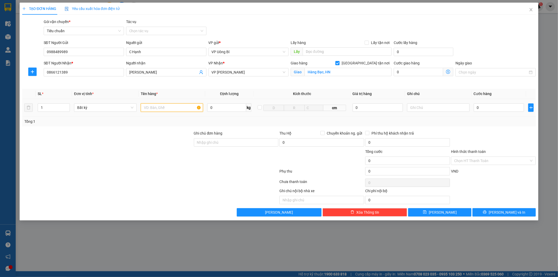
click at [184, 109] on input "text" at bounding box center [172, 107] width 63 height 8
type input "1 gói nhỏ"
click at [503, 107] on input "0" at bounding box center [499, 107] width 50 height 8
type input "5"
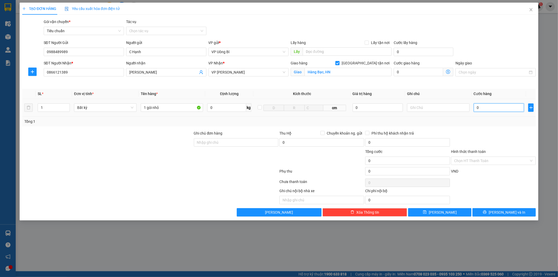
type input "5"
type input "520"
type input "52"
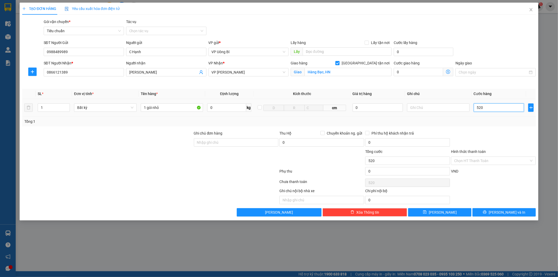
type input "52"
type input "5"
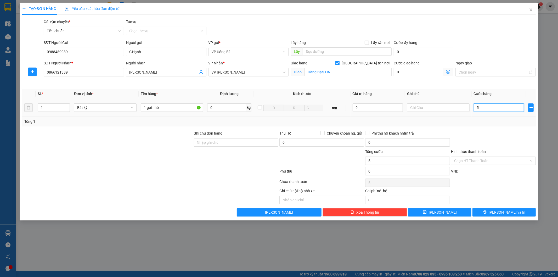
type input "50"
type input "50.000"
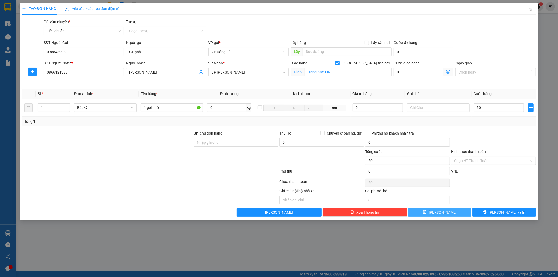
type input "50.000"
click at [450, 213] on button "[PERSON_NAME]" at bounding box center [439, 212] width 63 height 8
checkbox input "false"
type input "0"
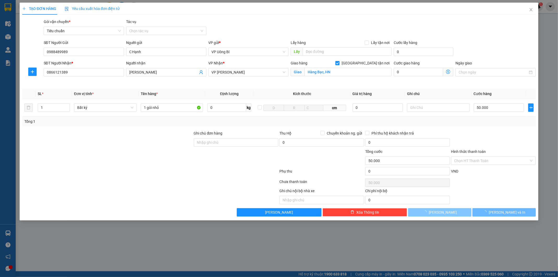
type input "0"
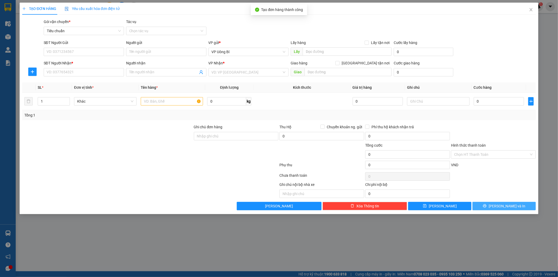
click at [487, 207] on icon "printer" at bounding box center [485, 206] width 4 height 4
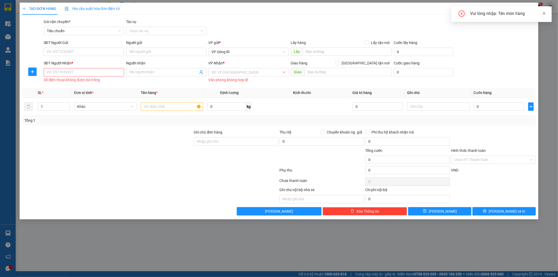
click at [543, 13] on icon "close" at bounding box center [544, 14] width 4 height 4
click at [530, 8] on icon "close" at bounding box center [531, 10] width 4 height 4
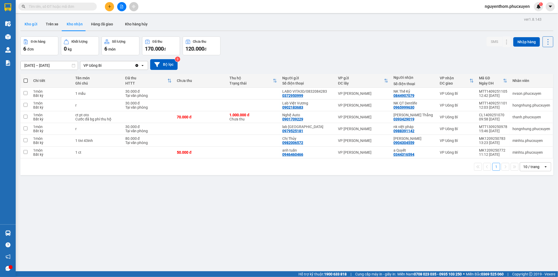
click at [30, 23] on button "Kho gửi" at bounding box center [30, 24] width 21 height 13
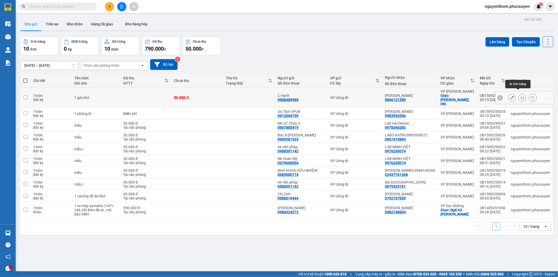
click at [521, 96] on icon at bounding box center [523, 98] width 4 height 4
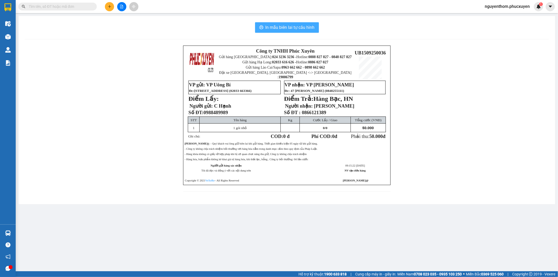
click at [281, 27] on span "In mẫu biên lai tự cấu hình" at bounding box center [290, 27] width 49 height 7
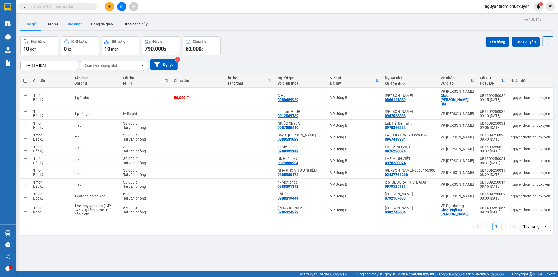
click at [75, 22] on button "Kho nhận" at bounding box center [75, 24] width 24 height 13
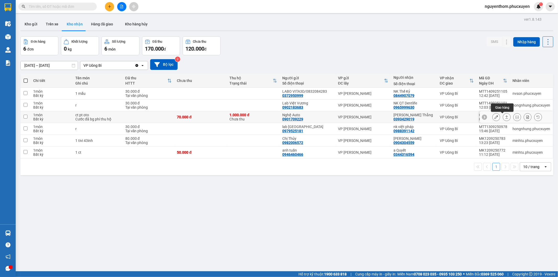
click at [505, 116] on icon at bounding box center [507, 117] width 4 height 4
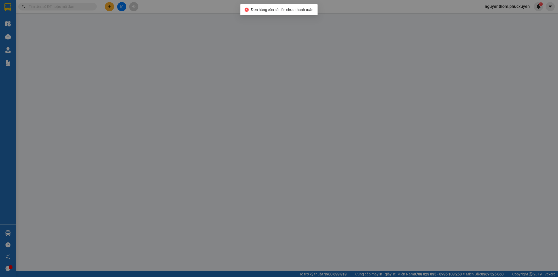
type input "0901709229"
type input "Nghệ Auto"
type input "0393429019"
type input "Nguyễn Quyết Thắng"
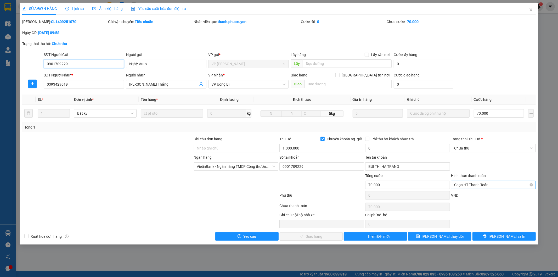
click at [466, 184] on span "Chọn HT Thanh Toán" at bounding box center [493, 185] width 78 height 8
click at [465, 194] on div "Tại văn phòng" at bounding box center [493, 195] width 78 height 6
click at [322, 235] on span "Lưu và Giao hàng" at bounding box center [315, 236] width 50 height 6
click at [481, 148] on span "Chưa thu" at bounding box center [493, 148] width 78 height 8
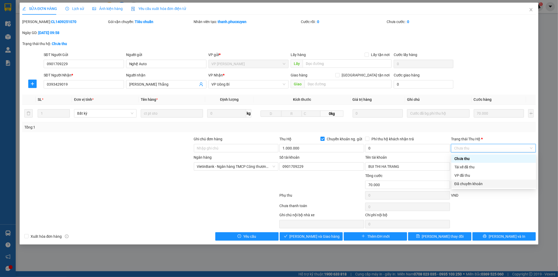
click at [480, 184] on div "Đã chuyển khoản" at bounding box center [493, 184] width 78 height 6
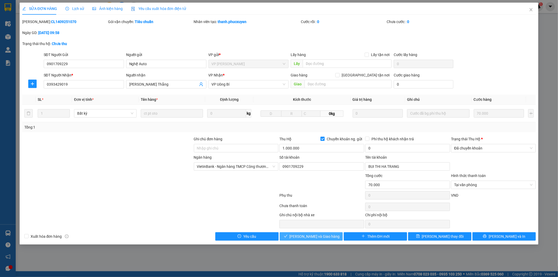
click at [315, 237] on span "Lưu và Giao hàng" at bounding box center [315, 236] width 50 height 6
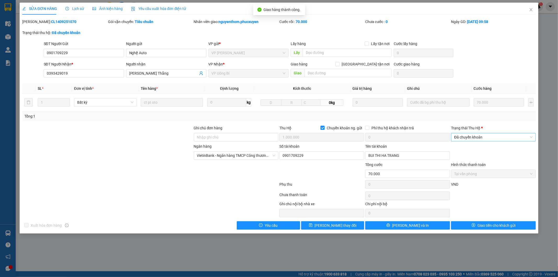
click at [481, 137] on span "Đã chuyển khoản" at bounding box center [493, 137] width 78 height 8
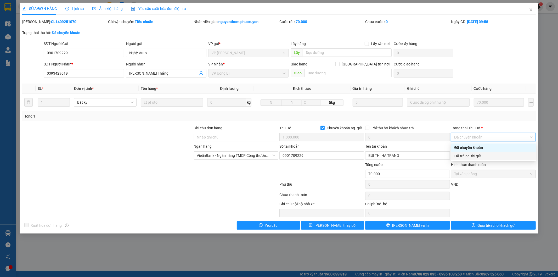
click at [480, 156] on div "Đã trả người gửi" at bounding box center [493, 156] width 78 height 6
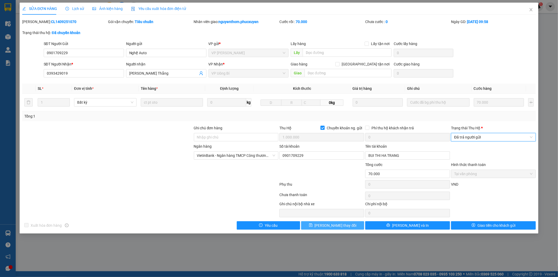
click at [337, 225] on span "[PERSON_NAME] thay đổi" at bounding box center [336, 225] width 42 height 6
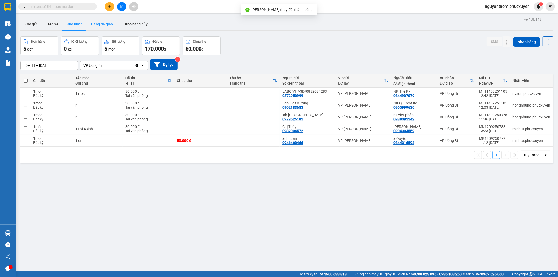
click at [102, 23] on button "Hàng đã giao" at bounding box center [102, 24] width 30 height 13
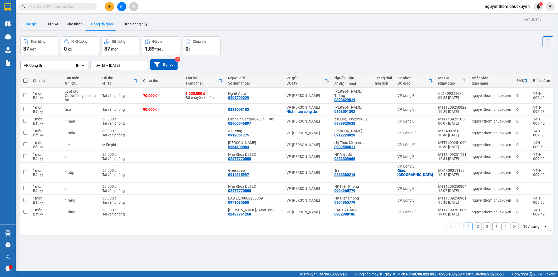
click at [28, 23] on button "Kho gửi" at bounding box center [30, 24] width 21 height 13
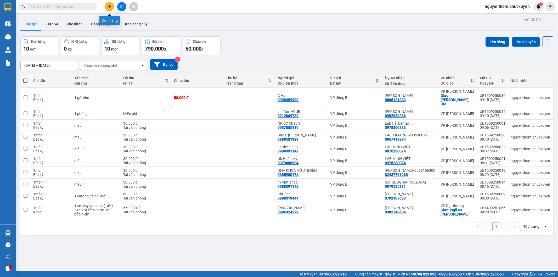
click at [108, 5] on icon "plus" at bounding box center [110, 7] width 4 height 4
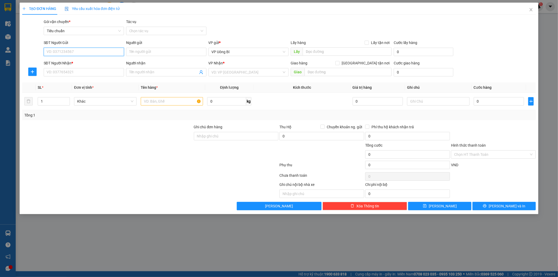
click at [112, 52] on input "SĐT Người Gửi" at bounding box center [84, 52] width 80 height 8
click at [87, 62] on div "0374007222 - Chiến" at bounding box center [84, 62] width 74 height 6
click at [147, 53] on input "Chiến" at bounding box center [166, 52] width 80 height 8
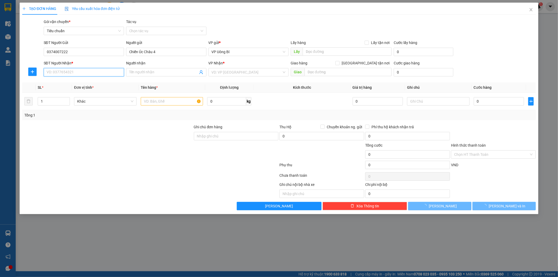
click at [110, 74] on input "SĐT Người Nhận *" at bounding box center [84, 72] width 80 height 8
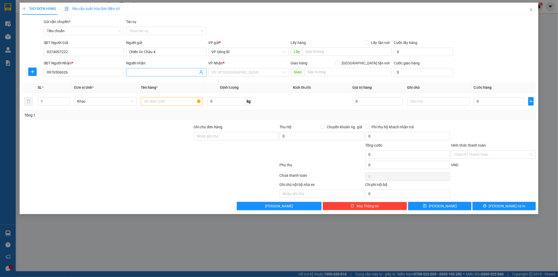
click at [152, 69] on input "Người nhận" at bounding box center [163, 72] width 69 height 6
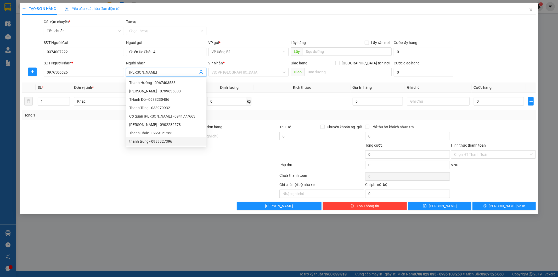
click at [199, 163] on div at bounding box center [150, 166] width 257 height 10
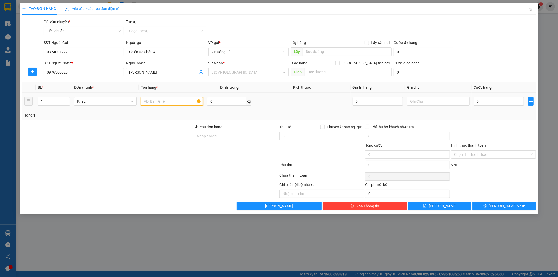
click at [179, 101] on input "text" at bounding box center [172, 101] width 63 height 8
click at [495, 101] on input "0" at bounding box center [499, 101] width 50 height 8
click at [470, 155] on input "Hình thức thanh toán" at bounding box center [491, 154] width 75 height 8
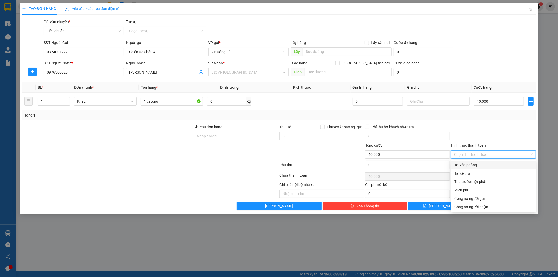
click at [470, 165] on div "Tại văn phòng" at bounding box center [493, 165] width 78 height 6
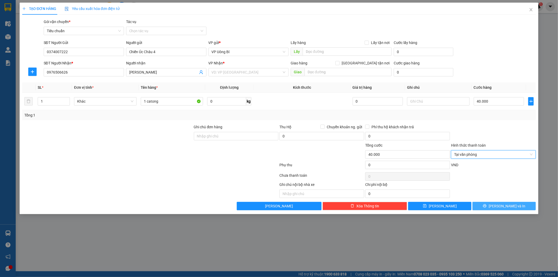
click at [498, 205] on button "[PERSON_NAME] và In" at bounding box center [503, 206] width 63 height 8
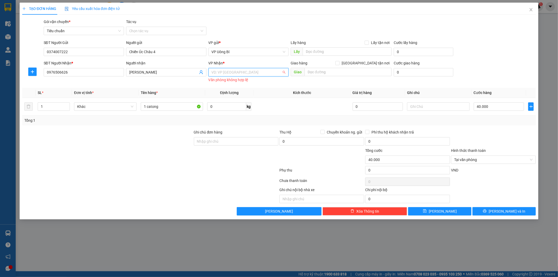
click at [248, 72] on input "search" at bounding box center [247, 72] width 70 height 8
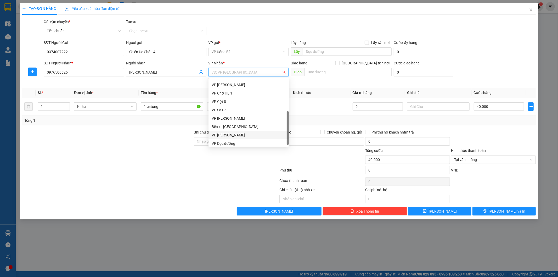
click at [247, 133] on div "VP [PERSON_NAME]" at bounding box center [249, 135] width 74 height 6
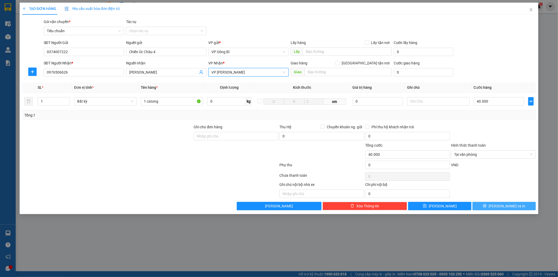
click at [487, 206] on icon "printer" at bounding box center [485, 206] width 4 height 4
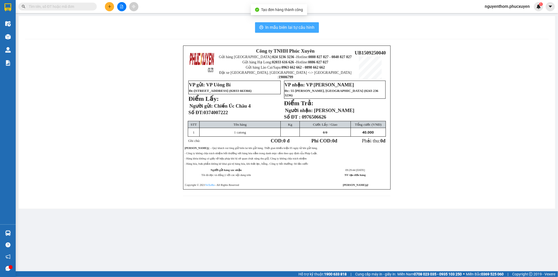
click at [290, 26] on span "In mẫu biên lai tự cấu hình" at bounding box center [290, 27] width 49 height 7
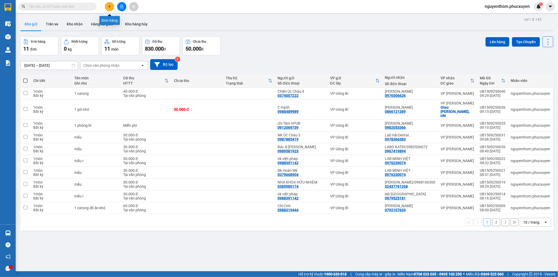
click at [109, 4] on button at bounding box center [109, 6] width 9 height 9
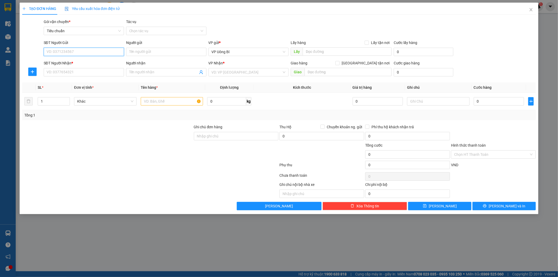
click at [100, 53] on input "SĐT Người Gửi" at bounding box center [84, 52] width 80 height 8
click at [156, 53] on input "Người gửi" at bounding box center [166, 52] width 80 height 8
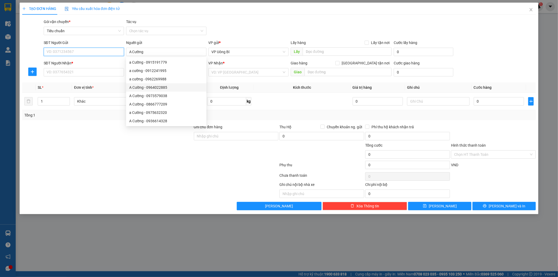
click at [100, 52] on input "SĐT Người Gửi" at bounding box center [84, 52] width 80 height 8
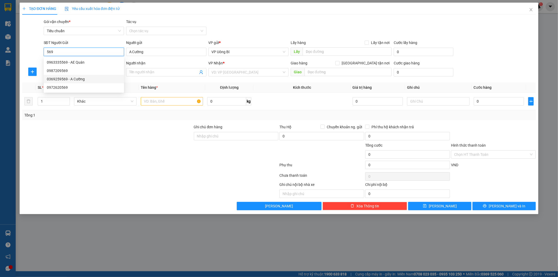
click at [81, 78] on div "0369259569 - A Cường" at bounding box center [84, 79] width 74 height 6
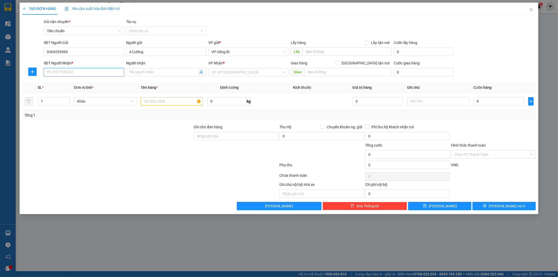
click at [95, 72] on input "SĐT Người Nhận *" at bounding box center [84, 72] width 80 height 8
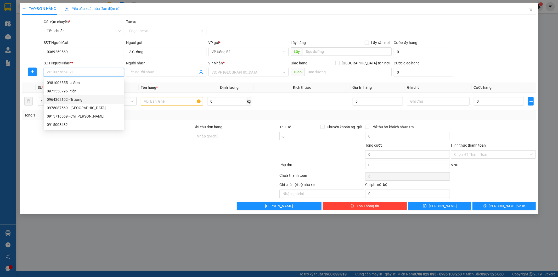
click at [88, 99] on div "0964362102 - Trường" at bounding box center [84, 100] width 74 height 6
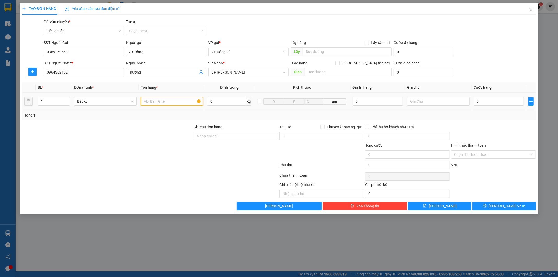
click at [183, 101] on input "text" at bounding box center [172, 101] width 63 height 8
click at [502, 101] on input "0" at bounding box center [499, 101] width 50 height 8
click at [498, 207] on button "[PERSON_NAME] và In" at bounding box center [503, 206] width 63 height 8
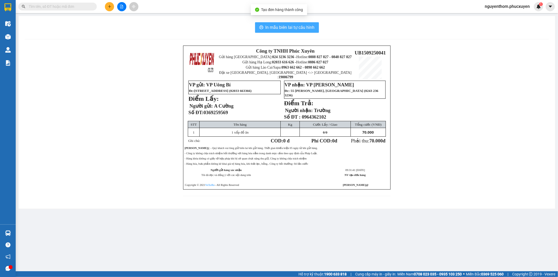
click at [286, 29] on span "In mẫu biên lai tự cấu hình" at bounding box center [290, 27] width 49 height 7
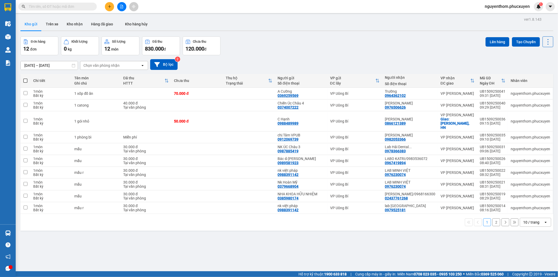
click at [255, 49] on div "Đơn hàng 12 đơn Khối lượng 0 kg Số lượng 12 món Đã thu 830.000 đ Chưa thu 120.0…" at bounding box center [286, 45] width 533 height 19
click at [279, 50] on div "Đơn hàng 12 đơn Khối lượng 0 kg Số lượng 12 món Đã thu 830.000 đ Chưa thu 120.0…" at bounding box center [286, 45] width 533 height 19
click at [109, 5] on icon "plus" at bounding box center [110, 7] width 4 height 4
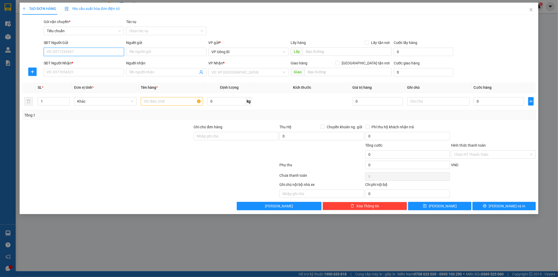
click at [112, 53] on input "SĐT Người Gửi" at bounding box center [84, 52] width 80 height 8
click at [76, 60] on div "0374007222 - Chiến Úc Châu 4" at bounding box center [84, 62] width 74 height 6
click at [83, 73] on input "SĐT Người Nhận *" at bounding box center [84, 72] width 80 height 8
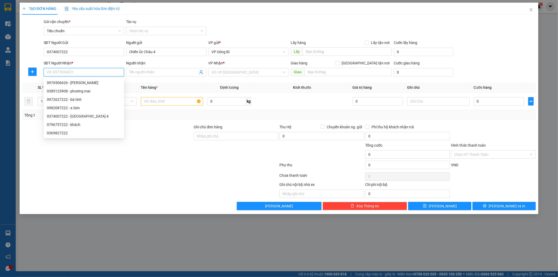
click at [83, 73] on input "SĐT Người Nhận *" at bounding box center [84, 72] width 80 height 8
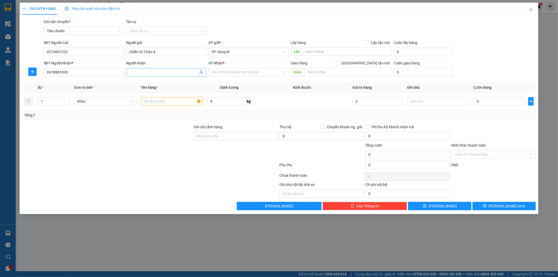
click at [148, 73] on input "Người nhận" at bounding box center [163, 72] width 69 height 6
click at [236, 72] on input "search" at bounding box center [247, 72] width 70 height 8
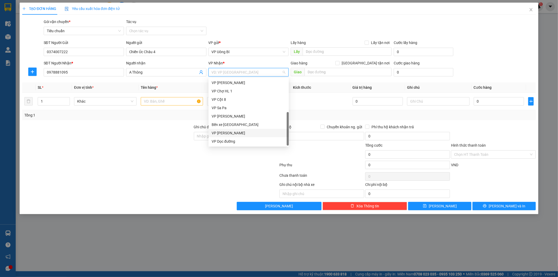
click at [246, 131] on div "VP [PERSON_NAME]" at bounding box center [249, 133] width 74 height 6
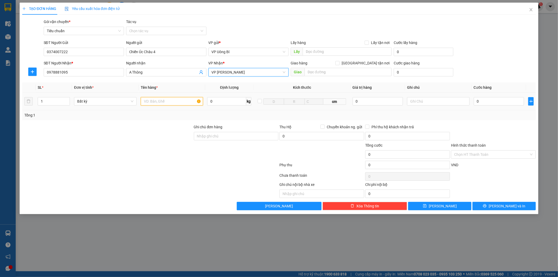
click at [179, 101] on input "text" at bounding box center [172, 101] width 63 height 8
click at [506, 101] on input "0" at bounding box center [499, 101] width 50 height 8
click at [482, 155] on input "Hình thức thanh toán" at bounding box center [491, 154] width 75 height 8
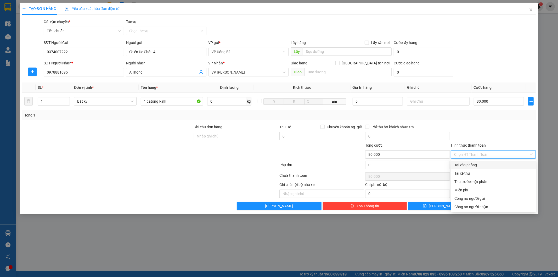
click at [472, 165] on div "Tại văn phòng" at bounding box center [493, 165] width 78 height 6
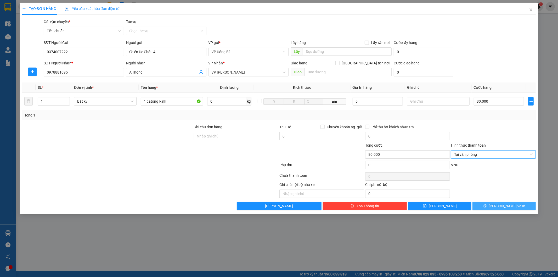
click at [499, 206] on button "[PERSON_NAME] và In" at bounding box center [503, 206] width 63 height 8
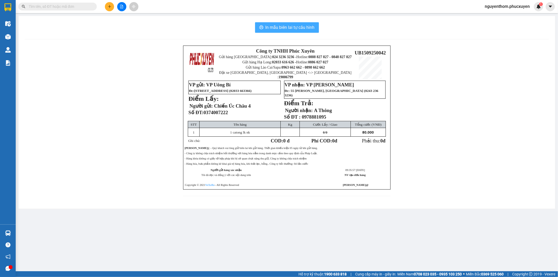
click at [287, 27] on span "In mẫu biên lai tự cấu hình" at bounding box center [290, 27] width 49 height 7
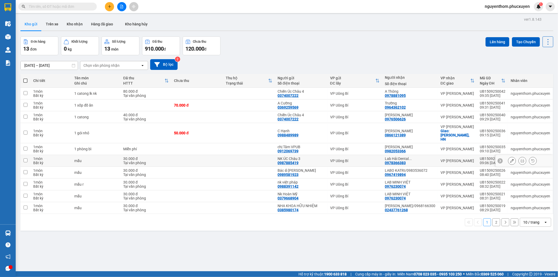
click at [521, 159] on icon at bounding box center [523, 161] width 4 height 4
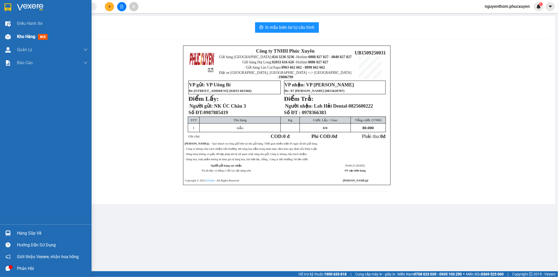
click at [25, 36] on span "Kho hàng" at bounding box center [26, 36] width 18 height 5
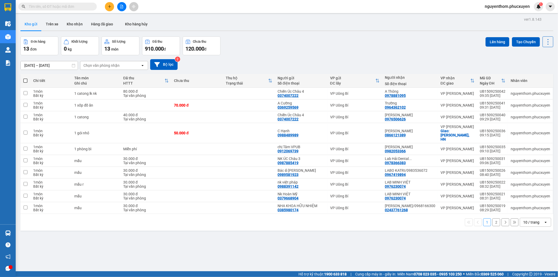
click at [109, 7] on icon "plus" at bounding box center [109, 6] width 3 height 0
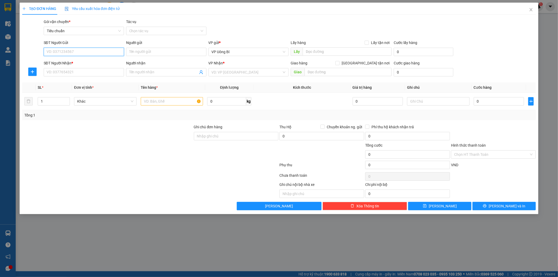
click at [111, 51] on input "SĐT Người Gửi" at bounding box center [84, 52] width 80 height 8
type input "3333"
drag, startPoint x: 59, startPoint y: 50, endPoint x: 46, endPoint y: 50, distance: 12.3
click at [46, 50] on input "3333" at bounding box center [84, 52] width 80 height 8
type input "58333"
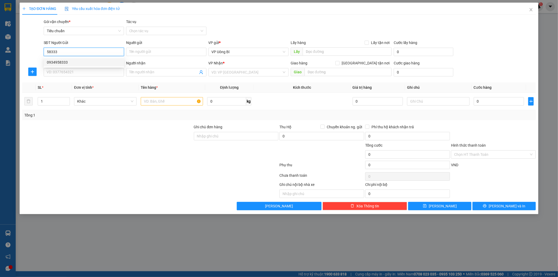
drag, startPoint x: 62, startPoint y: 51, endPoint x: 46, endPoint y: 51, distance: 16.0
click at [46, 51] on input "58333" at bounding box center [84, 52] width 80 height 8
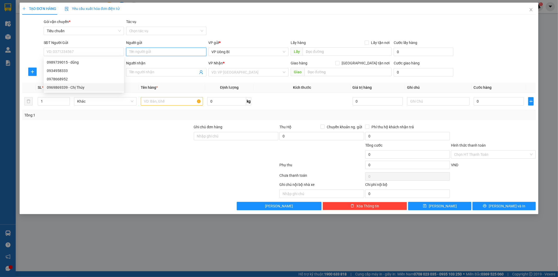
click at [157, 52] on input "Người gửi" at bounding box center [166, 52] width 80 height 8
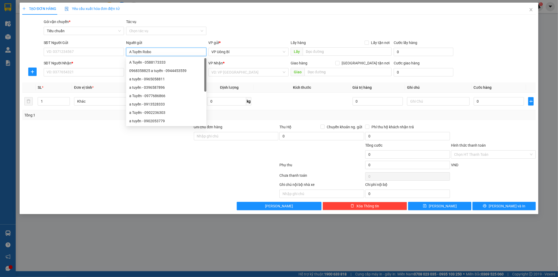
type input "A Tuyến Robot"
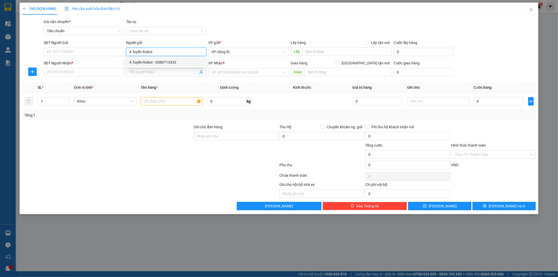
click at [159, 62] on div "A Tuyến Robot - 0588713333" at bounding box center [166, 62] width 74 height 6
type input "0588713333"
type input "A Tuyến Robot"
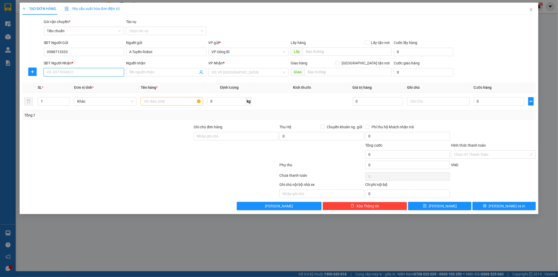
click at [100, 71] on input "SĐT Người Nhận *" at bounding box center [84, 72] width 80 height 8
drag, startPoint x: 76, startPoint y: 48, endPoint x: 45, endPoint y: 51, distance: 31.3
click at [45, 51] on input "0588713333" at bounding box center [84, 52] width 80 height 8
drag, startPoint x: 531, startPoint y: 9, endPoint x: 92, endPoint y: 9, distance: 439.2
click at [531, 9] on icon "close" at bounding box center [531, 10] width 4 height 4
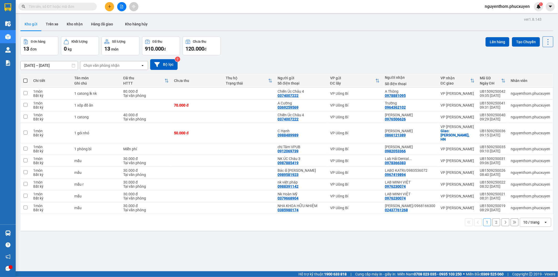
click at [66, 7] on input "text" at bounding box center [60, 7] width 62 height 6
paste input "0588713333"
type input "0588713333"
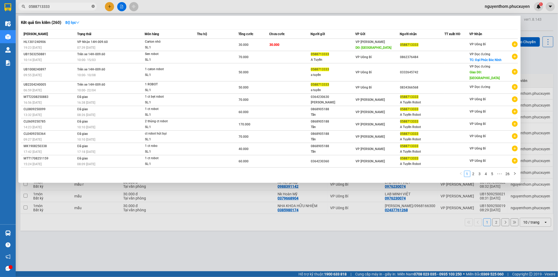
click at [93, 5] on icon "close-circle" at bounding box center [93, 6] width 3 height 3
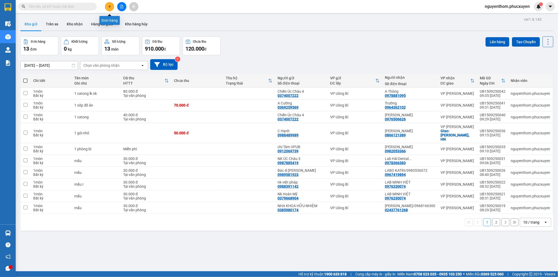
click at [111, 7] on icon "plus" at bounding box center [110, 7] width 4 height 4
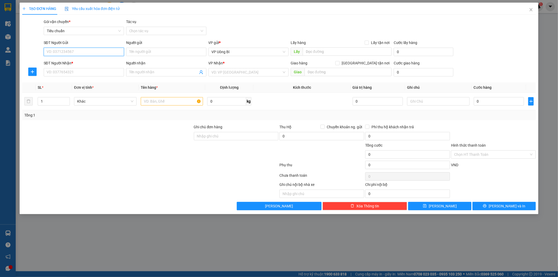
click at [93, 51] on input "SĐT Người Gửi" at bounding box center [84, 52] width 80 height 8
paste input "0588713333"
type input "0588713333"
click at [87, 72] on input "SĐT Người Nhận *" at bounding box center [84, 72] width 80 height 8
click at [92, 50] on input "0588713333" at bounding box center [84, 52] width 80 height 8
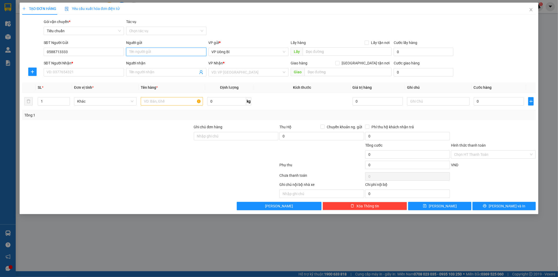
click at [139, 52] on input "Người gửi" at bounding box center [166, 52] width 80 height 8
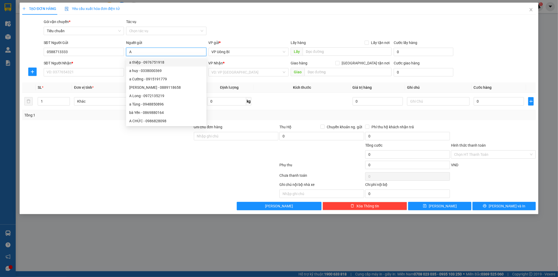
type input "A"
click at [132, 145] on div at bounding box center [108, 151] width 172 height 18
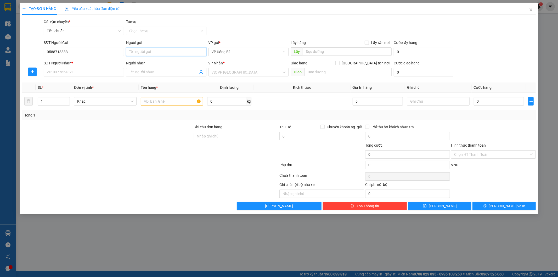
click at [138, 53] on input "Người gửi" at bounding box center [166, 52] width 80 height 8
click at [144, 61] on div "A Tuyến Robot - 0588713333" at bounding box center [166, 62] width 74 height 6
type input "A Tuyến Robot"
click at [103, 75] on input "SĐT Người Nhận *" at bounding box center [84, 72] width 80 height 8
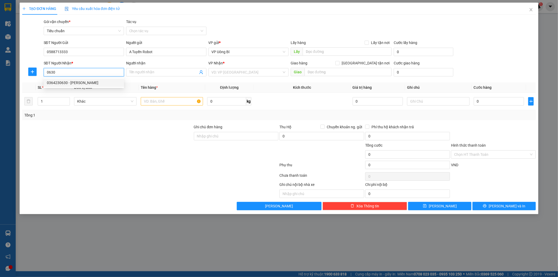
click at [75, 82] on div "0364230630 - [PERSON_NAME]" at bounding box center [84, 83] width 74 height 6
type input "0364230630"
type input "[PERSON_NAME]"
checkbox input "true"
type input "40 Ng. 358 P. [PERSON_NAME], [GEOGRAPHIC_DATA], [GEOGRAPHIC_DATA], [GEOGRAPHIC_…"
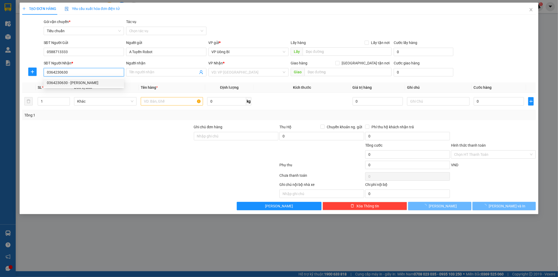
type input "60.000"
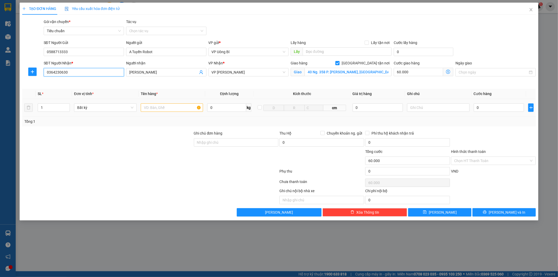
type input "0364230630"
click at [179, 108] on input "text" at bounding box center [172, 107] width 63 height 8
type input "1 sen robot"
click at [412, 71] on input "60.000" at bounding box center [418, 72] width 49 height 8
type input "0"
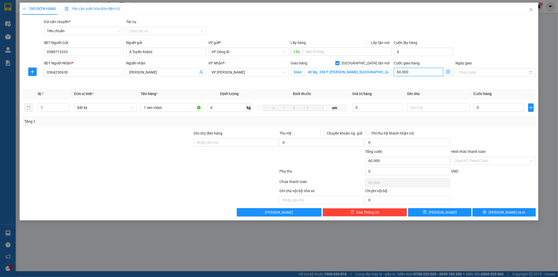
type input "0"
click at [509, 109] on input "0" at bounding box center [499, 107] width 50 height 8
type input "40"
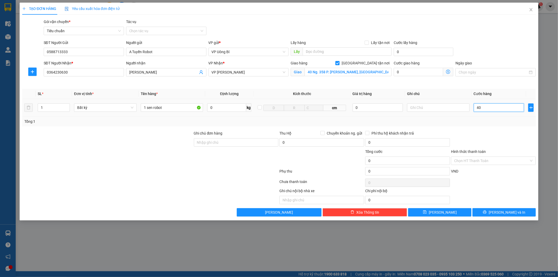
type input "40"
click at [496, 104] on input "40" at bounding box center [499, 107] width 50 height 8
type input "40.000"
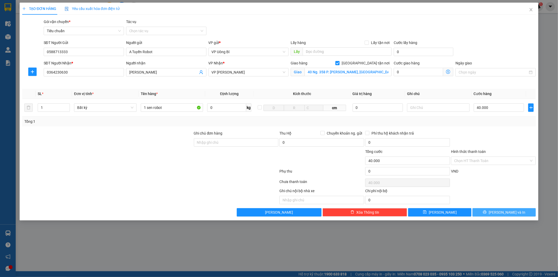
click at [484, 212] on button "[PERSON_NAME] và In" at bounding box center [503, 212] width 63 height 8
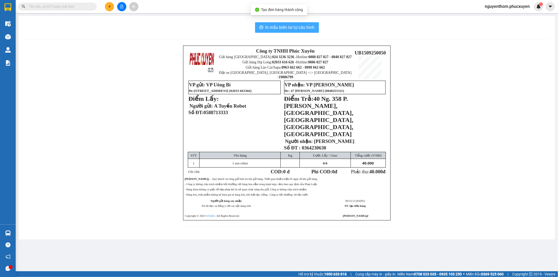
click at [293, 26] on span "In mẫu biên lai tự cấu hình" at bounding box center [290, 27] width 49 height 7
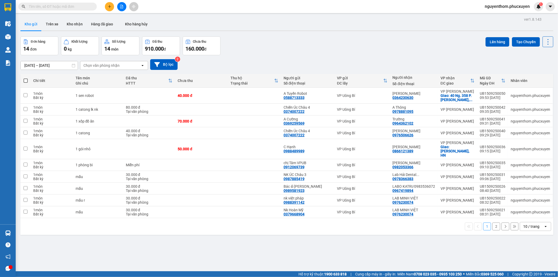
click at [54, 7] on input "text" at bounding box center [60, 7] width 62 height 6
paste input "UB1108250023"
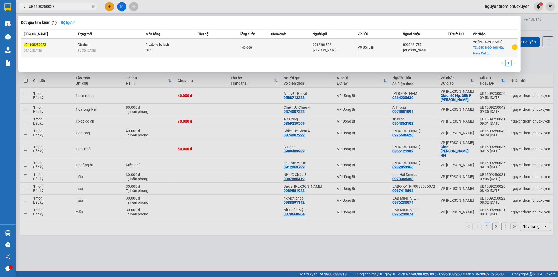
type input "UB1108250023"
click at [118, 46] on td "Đã giao 15:35 [DATE]" at bounding box center [110, 48] width 69 height 18
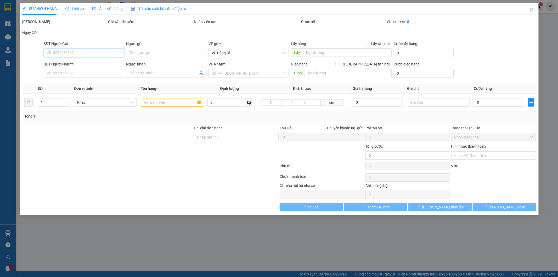
type input "0912106522"
type input "[PERSON_NAME]"
type input "0903421757"
type input "[PERSON_NAME]"
checkbox input "true"
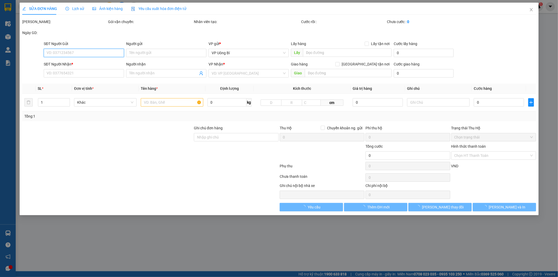
type input "55C NGÕ 168 Hào Nam, [GEOGRAPHIC_DATA], Đống Đa"
type input "60.000"
type input "140.000"
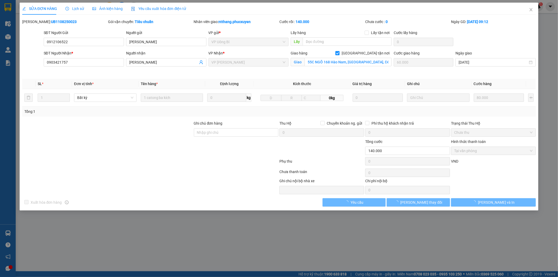
click at [75, 9] on span "Lịch sử" at bounding box center [74, 9] width 19 height 4
click at [75, 8] on span "Lịch sử" at bounding box center [74, 9] width 19 height 4
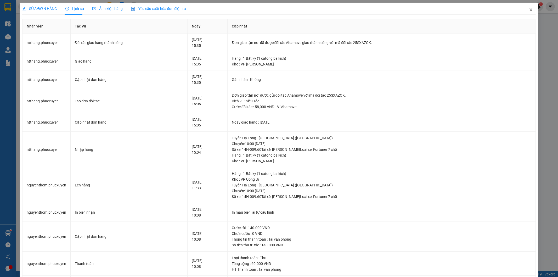
click at [529, 9] on icon "close" at bounding box center [531, 10] width 4 height 4
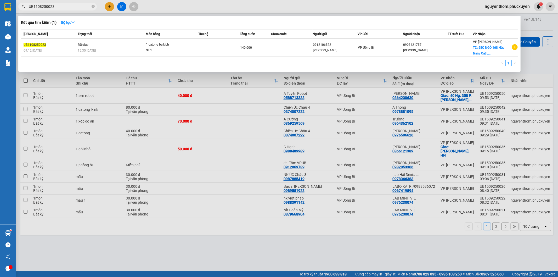
click at [63, 7] on input "UB1108250023" at bounding box center [60, 7] width 62 height 6
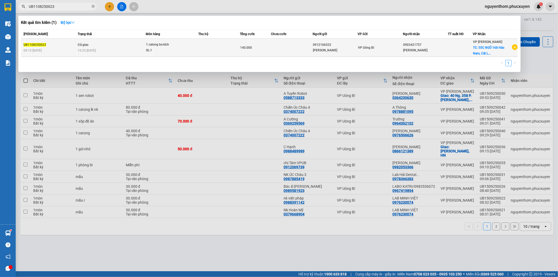
click at [74, 46] on div "UB1108250023" at bounding box center [50, 44] width 53 height 5
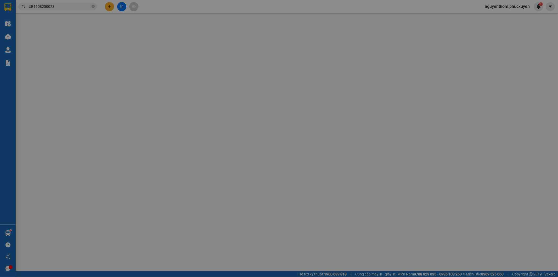
type input "0912106522"
type input "[PERSON_NAME]"
type input "0903421757"
type input "[PERSON_NAME]"
checkbox input "true"
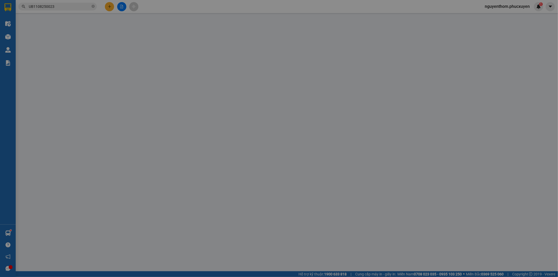
type input "55C NGÕ 168 Hào Nam, [GEOGRAPHIC_DATA], Đống Đa"
type input "60.000"
type input "140.000"
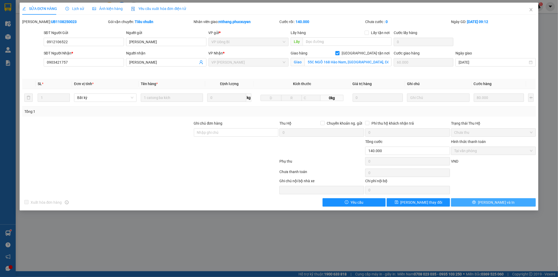
click at [476, 202] on button "[PERSON_NAME] và In" at bounding box center [493, 202] width 85 height 8
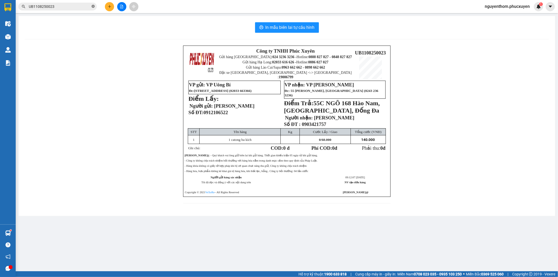
click at [92, 6] on icon "close-circle" at bounding box center [93, 6] width 3 height 3
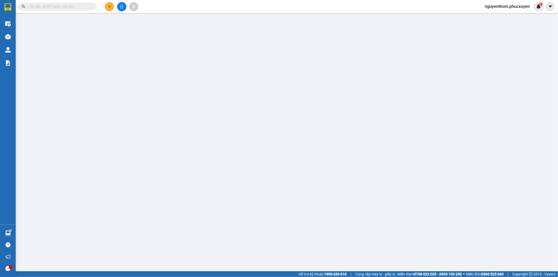
type input "0912106522"
type input "[PERSON_NAME]"
type input "0903421757"
type input "[PERSON_NAME]"
checkbox input "true"
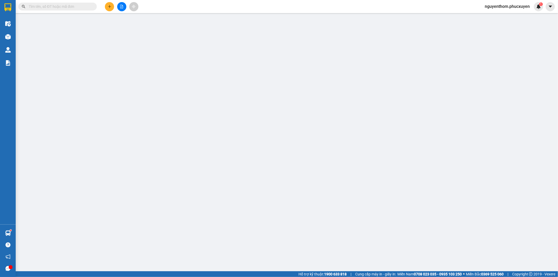
type input "55C NGÕ 168 Hào Nam, [GEOGRAPHIC_DATA], Đống Đa"
type input "60.000"
type input "140.000"
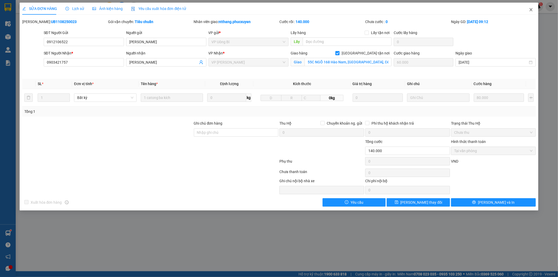
click at [532, 8] on icon "close" at bounding box center [531, 10] width 4 height 4
